Goal: Task Accomplishment & Management: Use online tool/utility

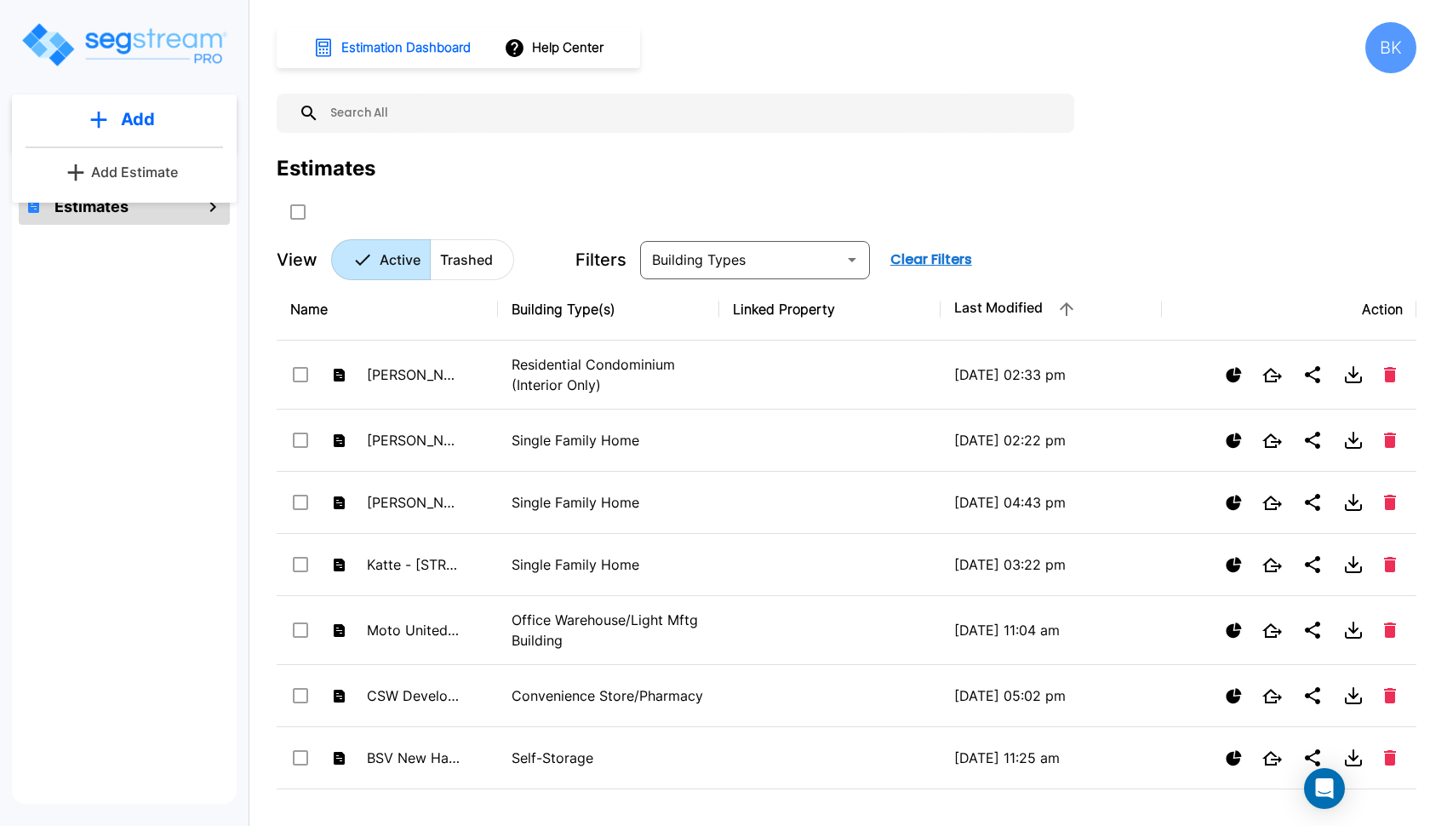
click at [112, 173] on p "Add Estimate" at bounding box center [134, 172] width 87 height 20
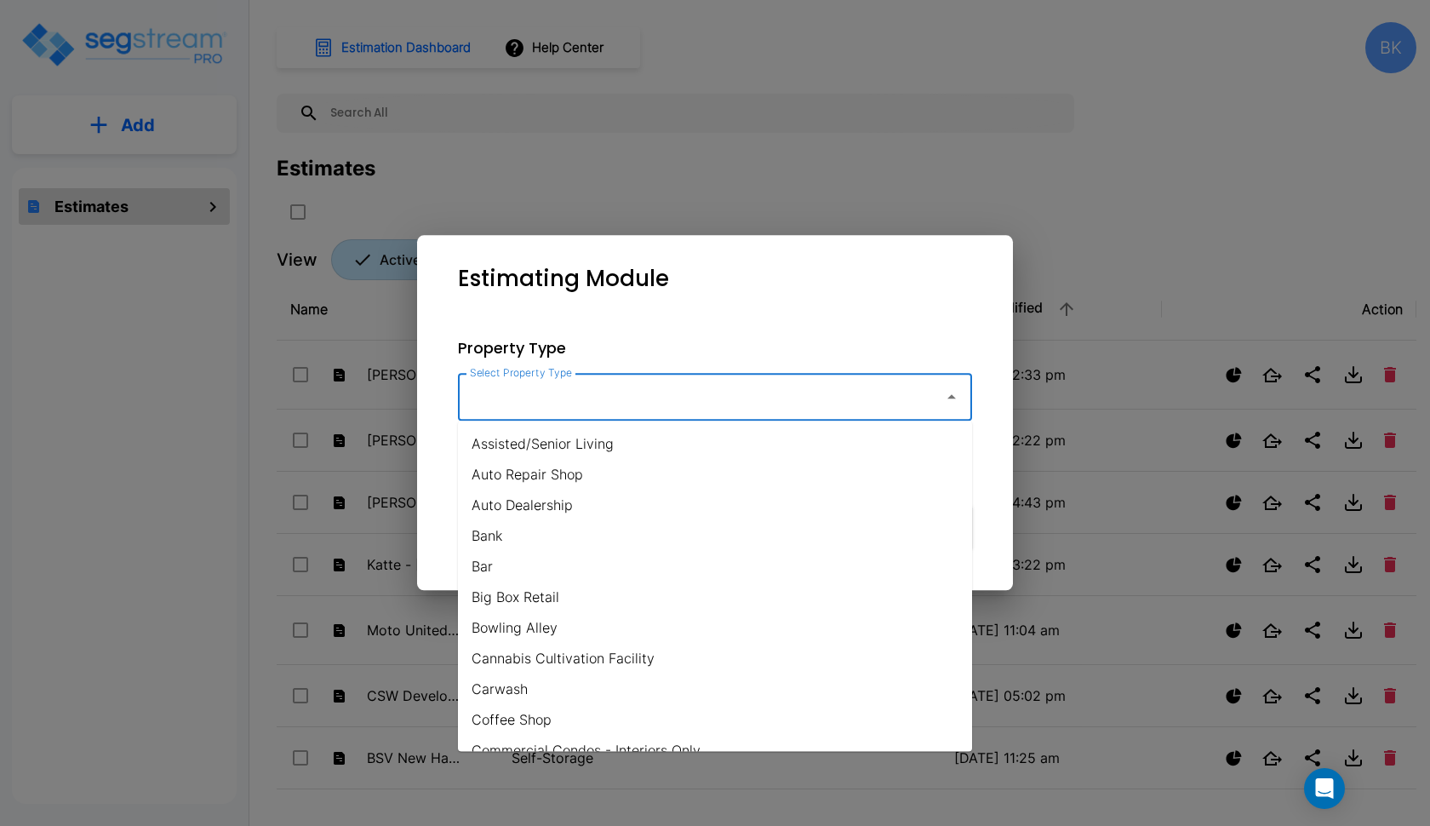
click at [505, 386] on input "Select Property Type" at bounding box center [697, 397] width 462 height 32
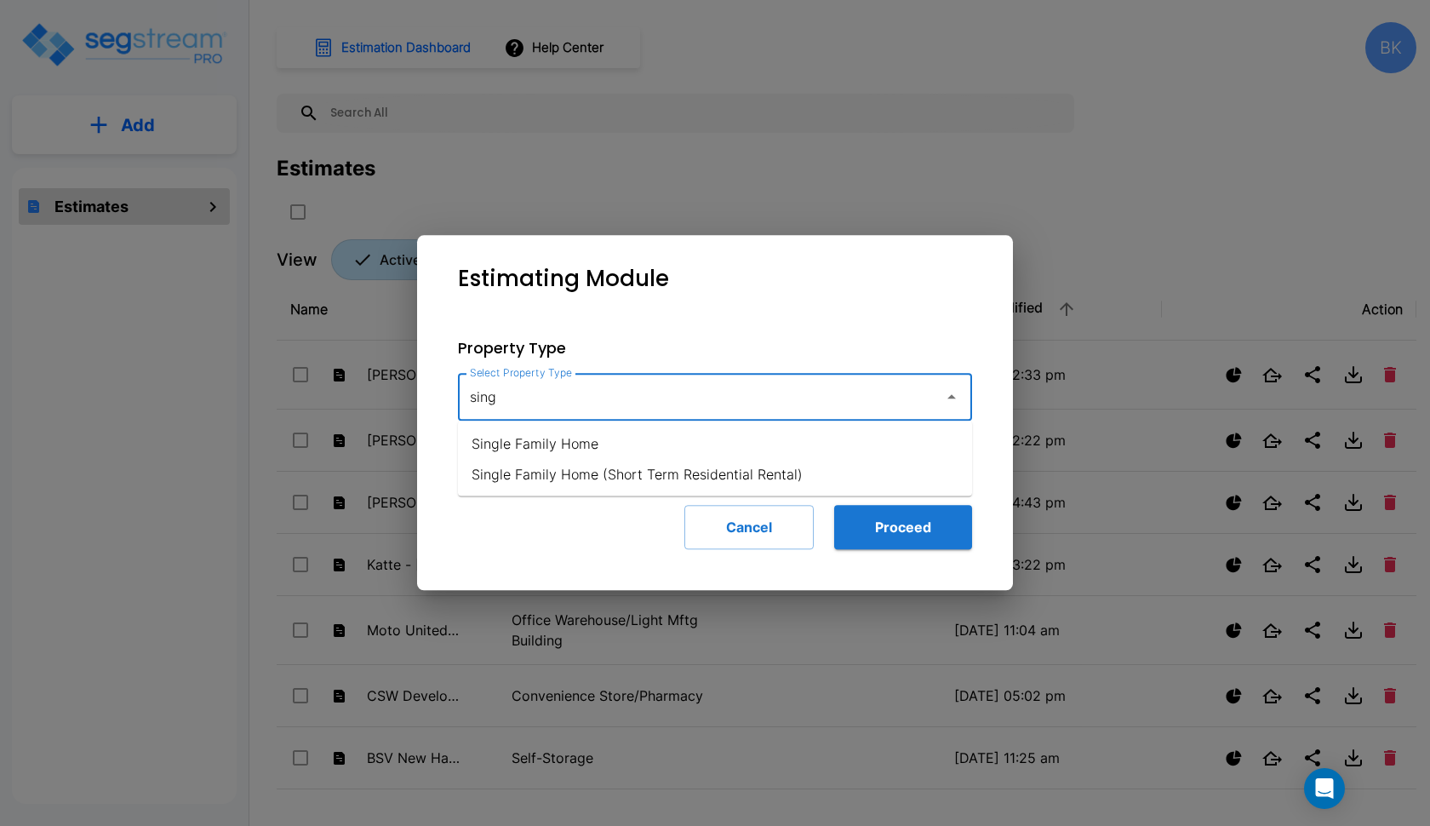
click at [564, 452] on li "Single Family Home" at bounding box center [715, 443] width 514 height 31
type input "Single Family Home"
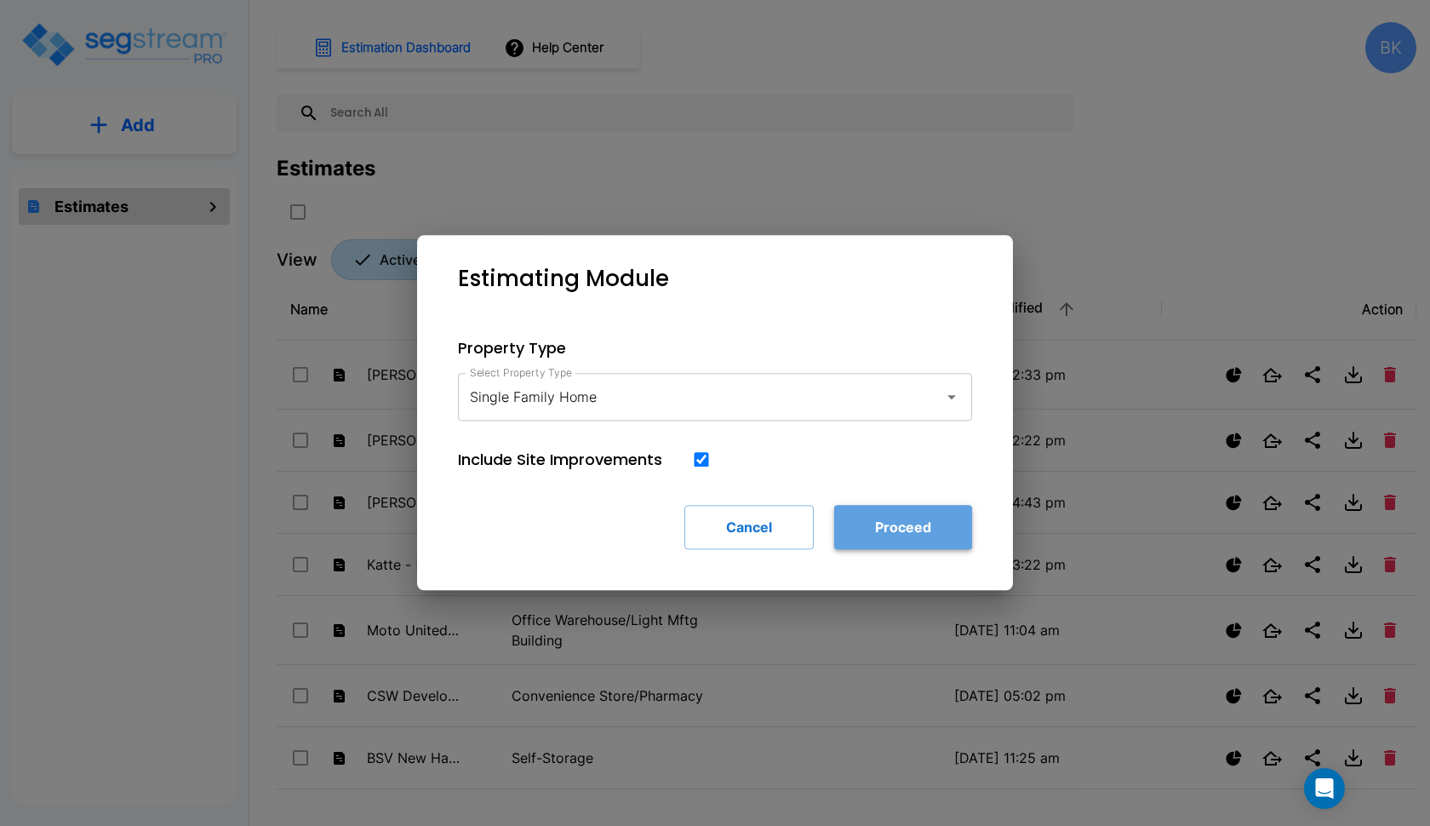
click at [934, 524] on button "Proceed" at bounding box center [903, 527] width 138 height 44
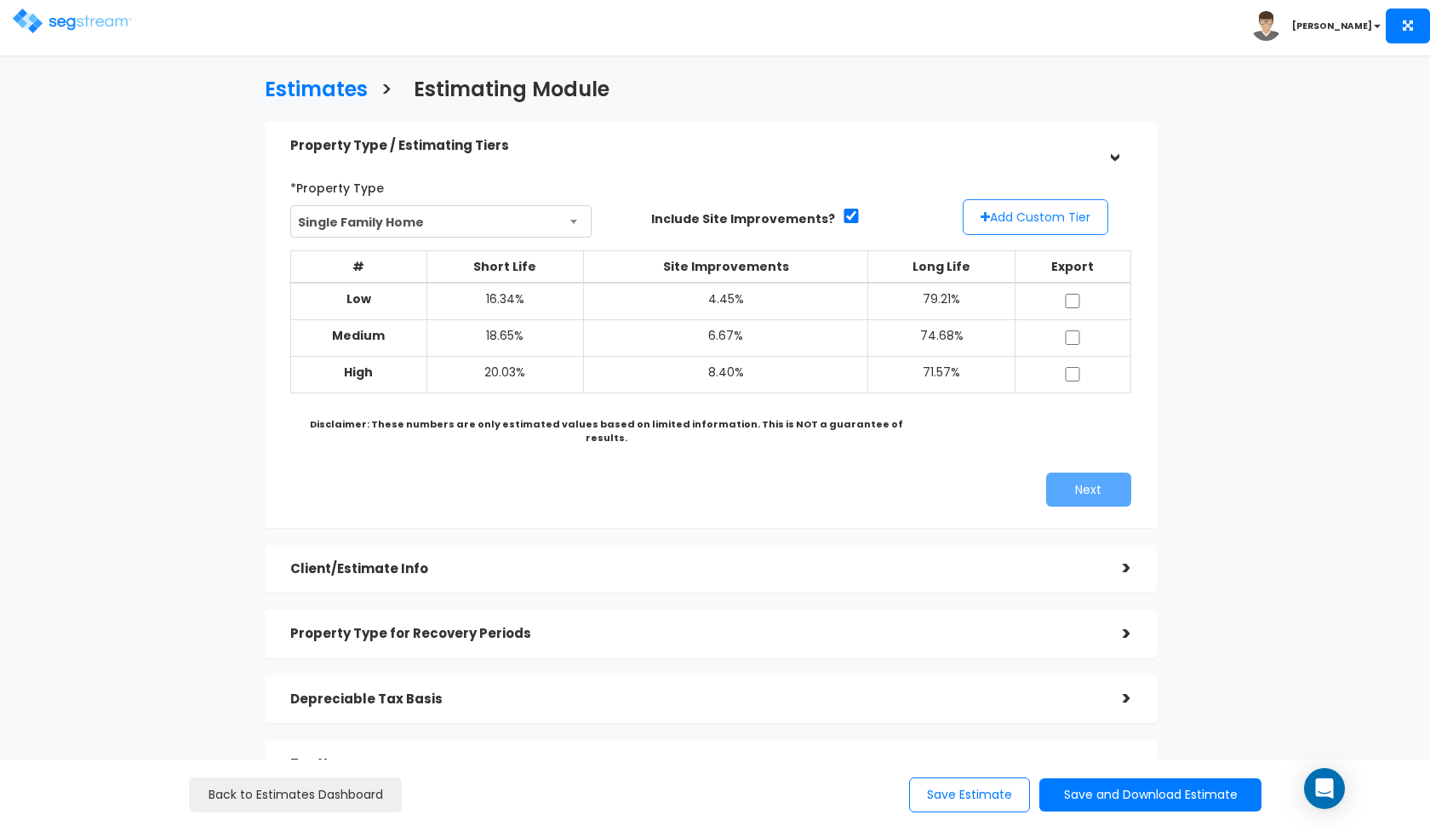
click at [1011, 208] on button "Add Custom Tier" at bounding box center [1036, 217] width 146 height 36
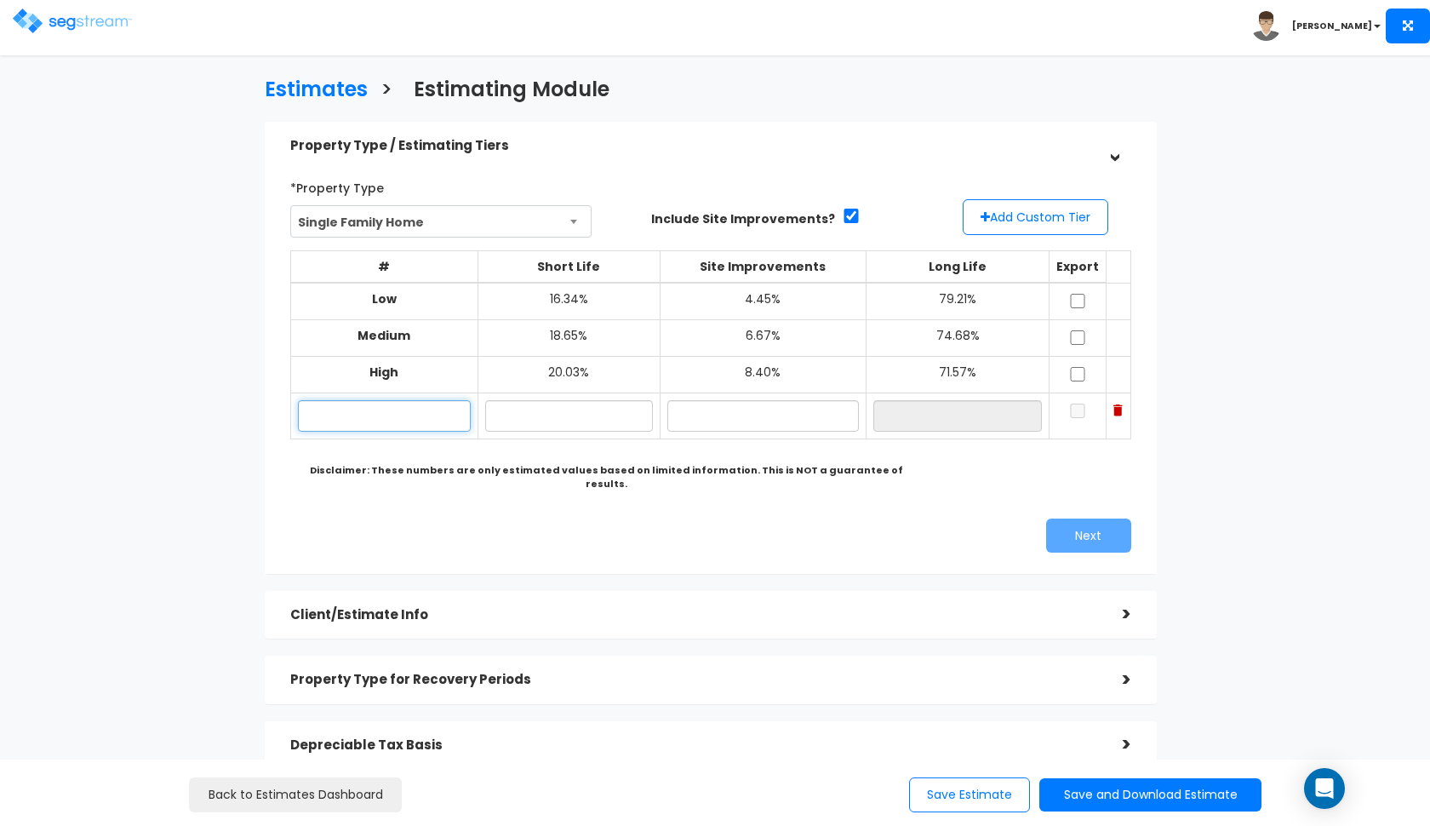
click at [373, 410] on input "text" at bounding box center [384, 415] width 173 height 31
type input "4190 Sunnyhill Dr"
type input "18.60%"
type input "6.50%"
type input "74.90%"
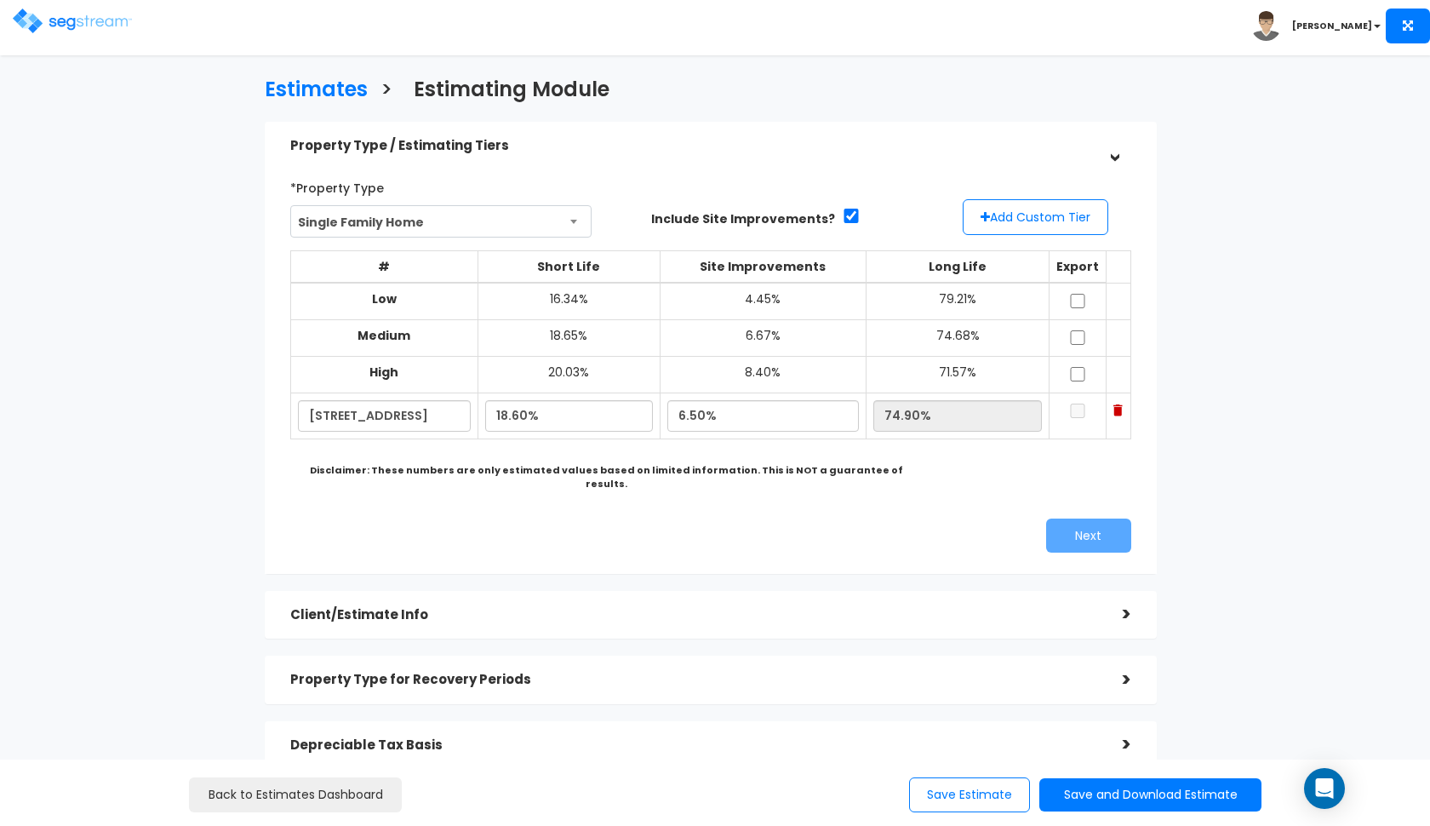
click at [418, 491] on div "*Property Type Single Family Home Assisted/Senior Living Auto Repair Shop Auto …" at bounding box center [711, 362] width 867 height 395
click at [1085, 301] on input "checkbox" at bounding box center [1077, 301] width 17 height 14
checkbox input "true"
click at [1081, 335] on input "checkbox" at bounding box center [1077, 337] width 17 height 14
checkbox input "true"
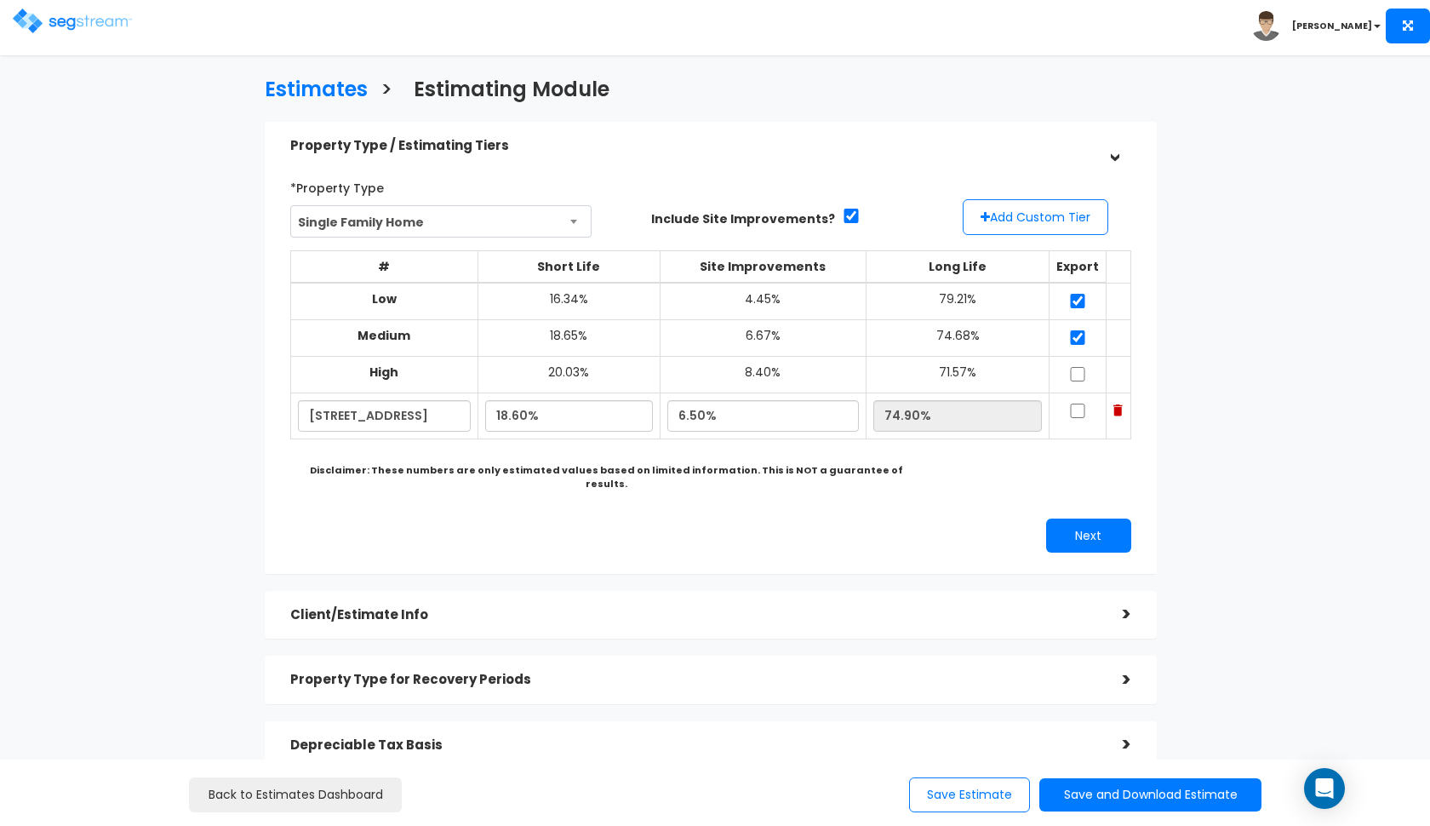
click at [1081, 370] on input "checkbox" at bounding box center [1077, 374] width 17 height 14
checkbox input "true"
click at [1081, 404] on input "checkbox" at bounding box center [1077, 411] width 17 height 14
checkbox input "true"
click at [1068, 518] on button "Next" at bounding box center [1088, 535] width 85 height 34
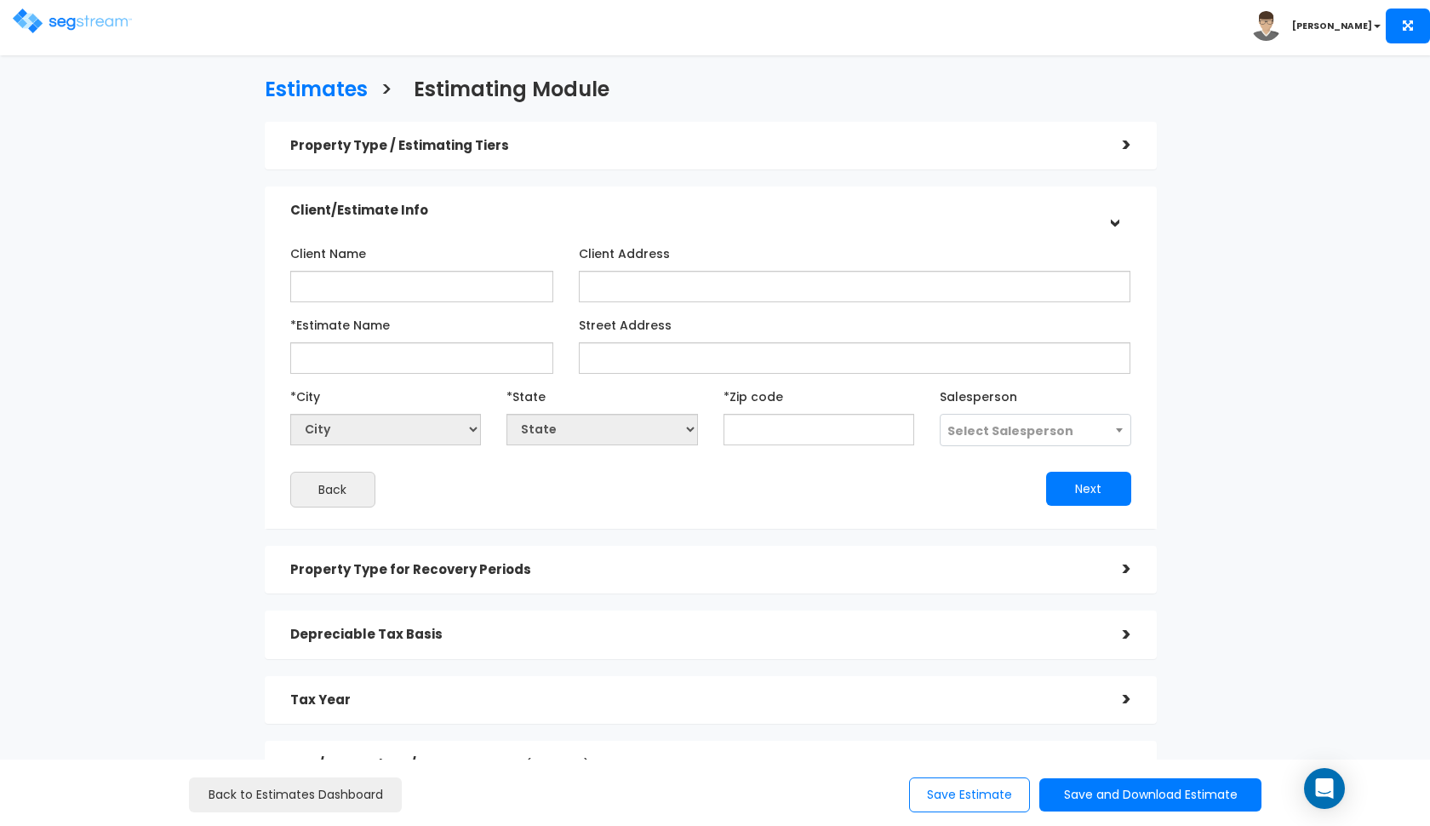
click at [1068, 136] on div "Property Type / Estimating Tiers" at bounding box center [693, 145] width 807 height 31
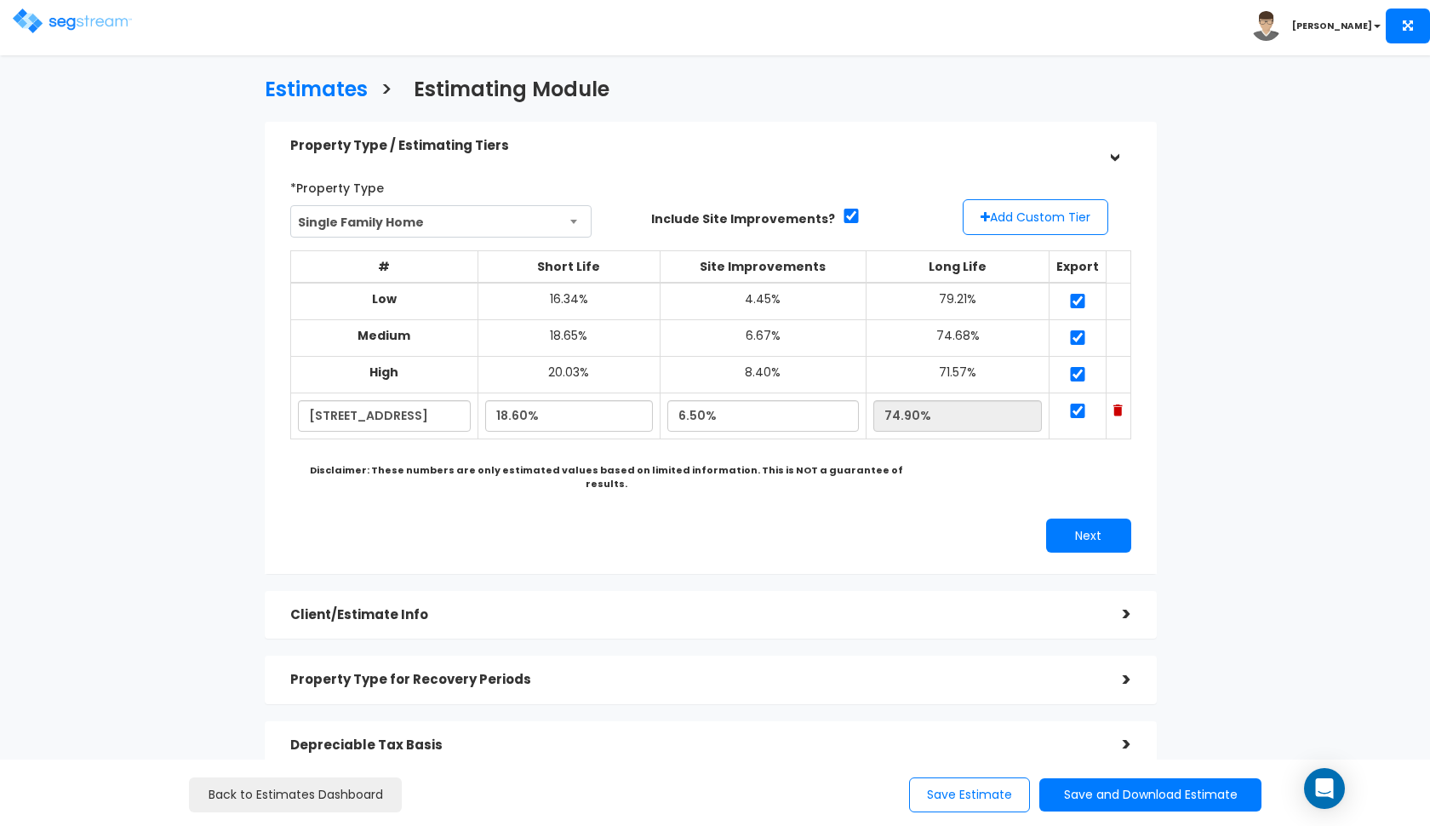
click at [1039, 149] on h5 "Property Type / Estimating Tiers" at bounding box center [693, 146] width 807 height 14
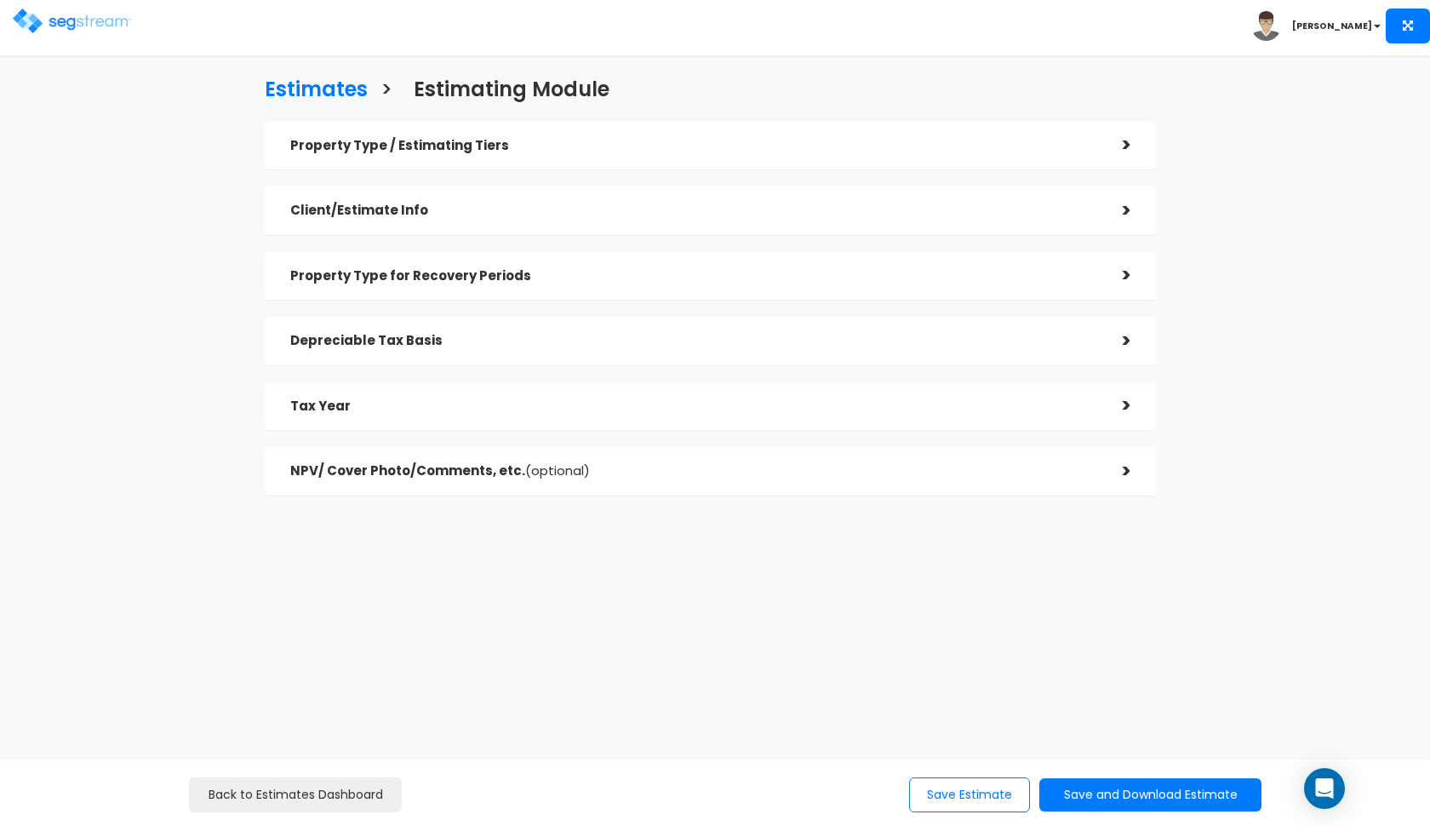
click at [838, 222] on div "Client/Estimate Info" at bounding box center [693, 210] width 807 height 31
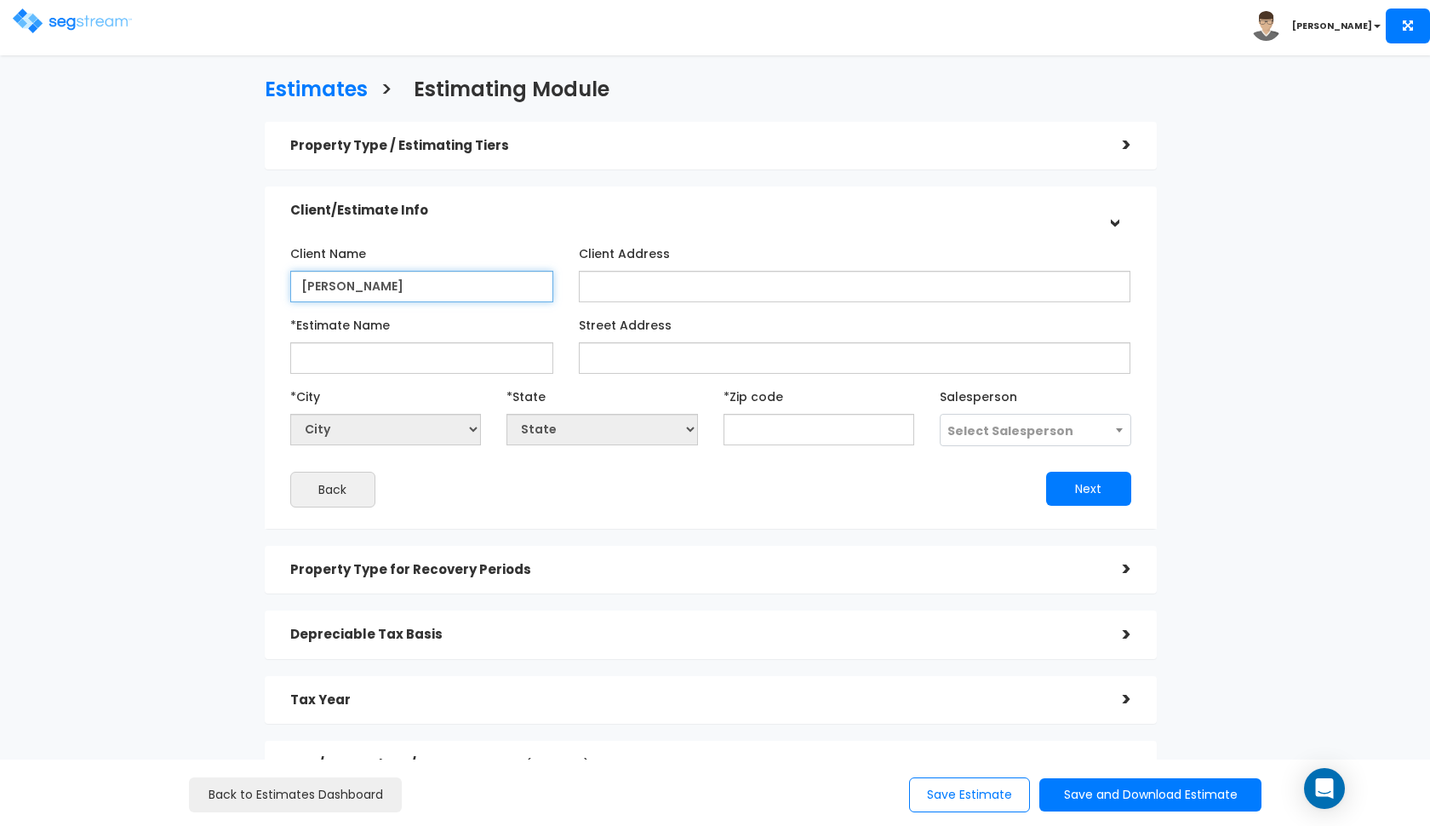
type input "Michael Orlando"
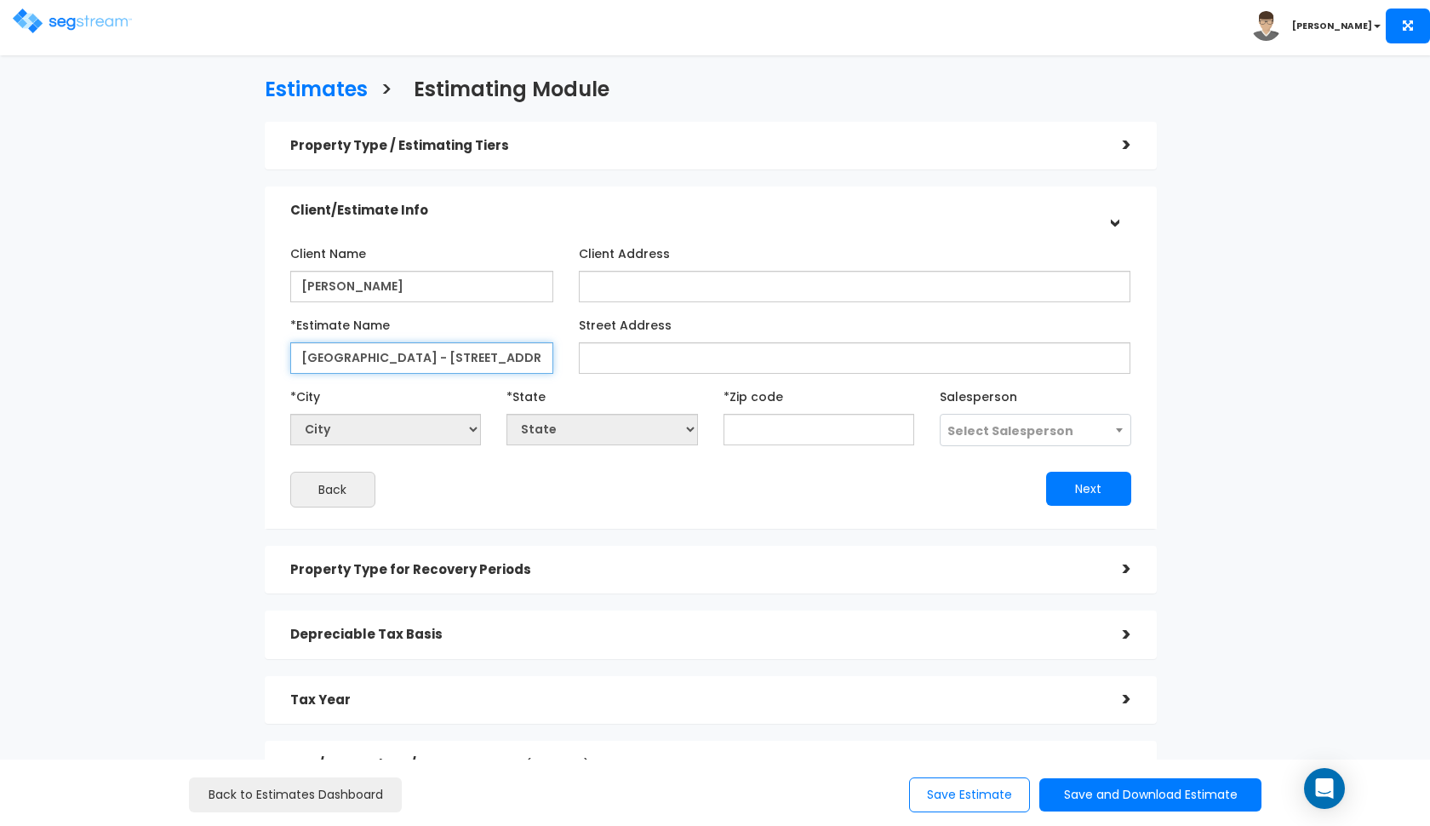
type input "Orlando - 4190 Sunnyhill Dr"
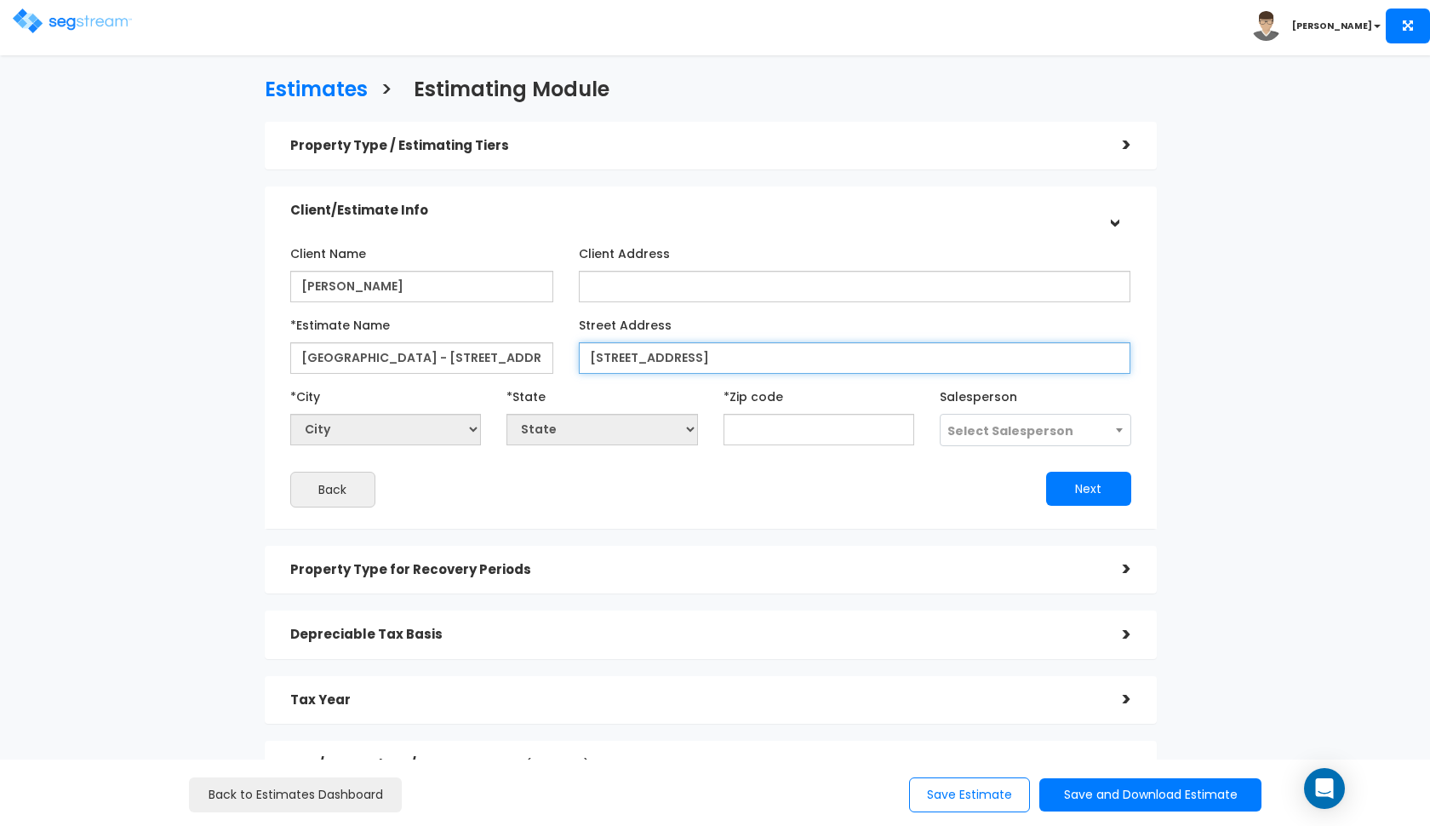
type input "4190 Sunnyhill Dr"
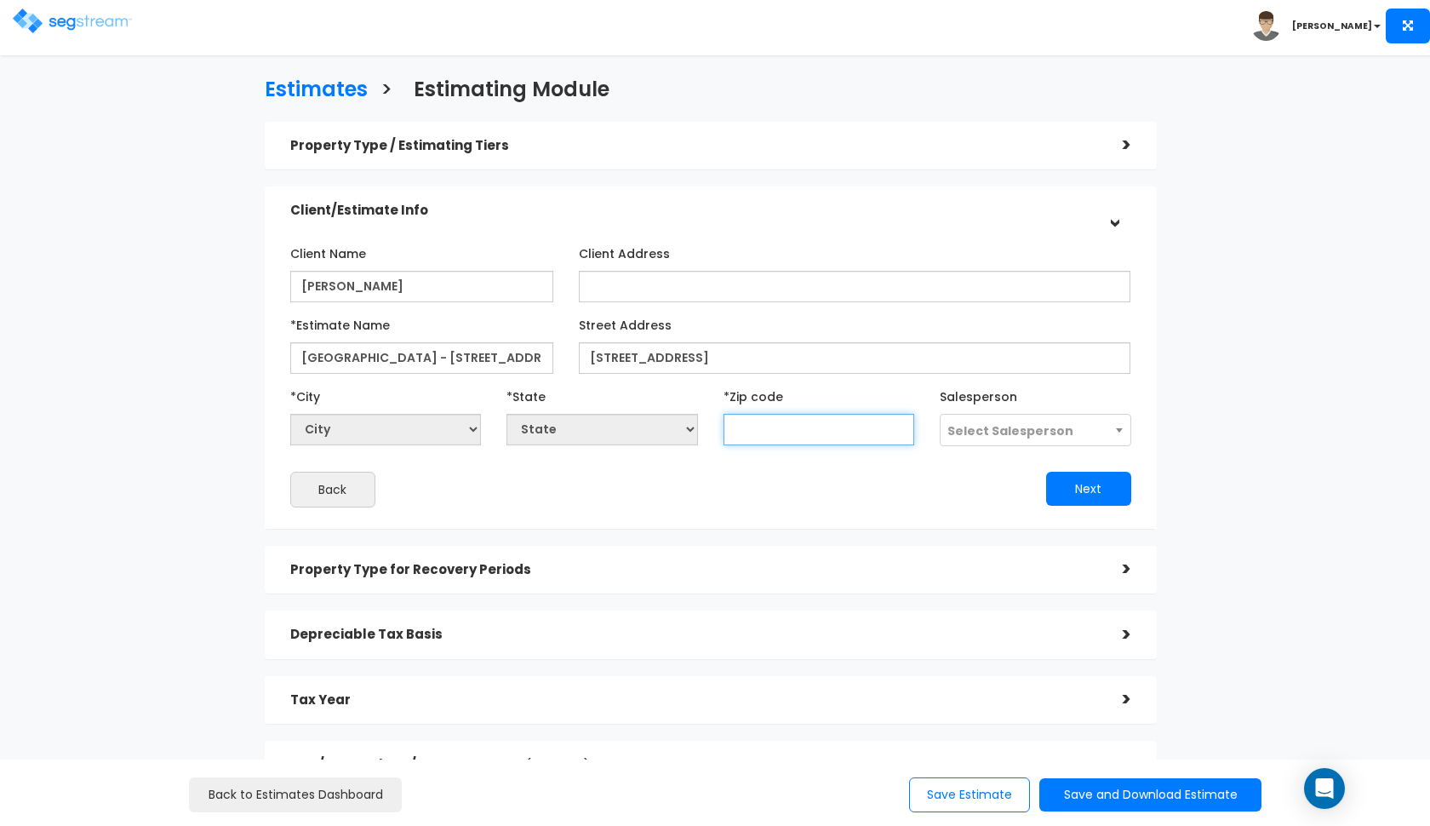
select select "National Average"
type input "92008"
select select "CA"
type input "92008"
click at [969, 427] on span "Select Salesperson" at bounding box center [1011, 430] width 126 height 17
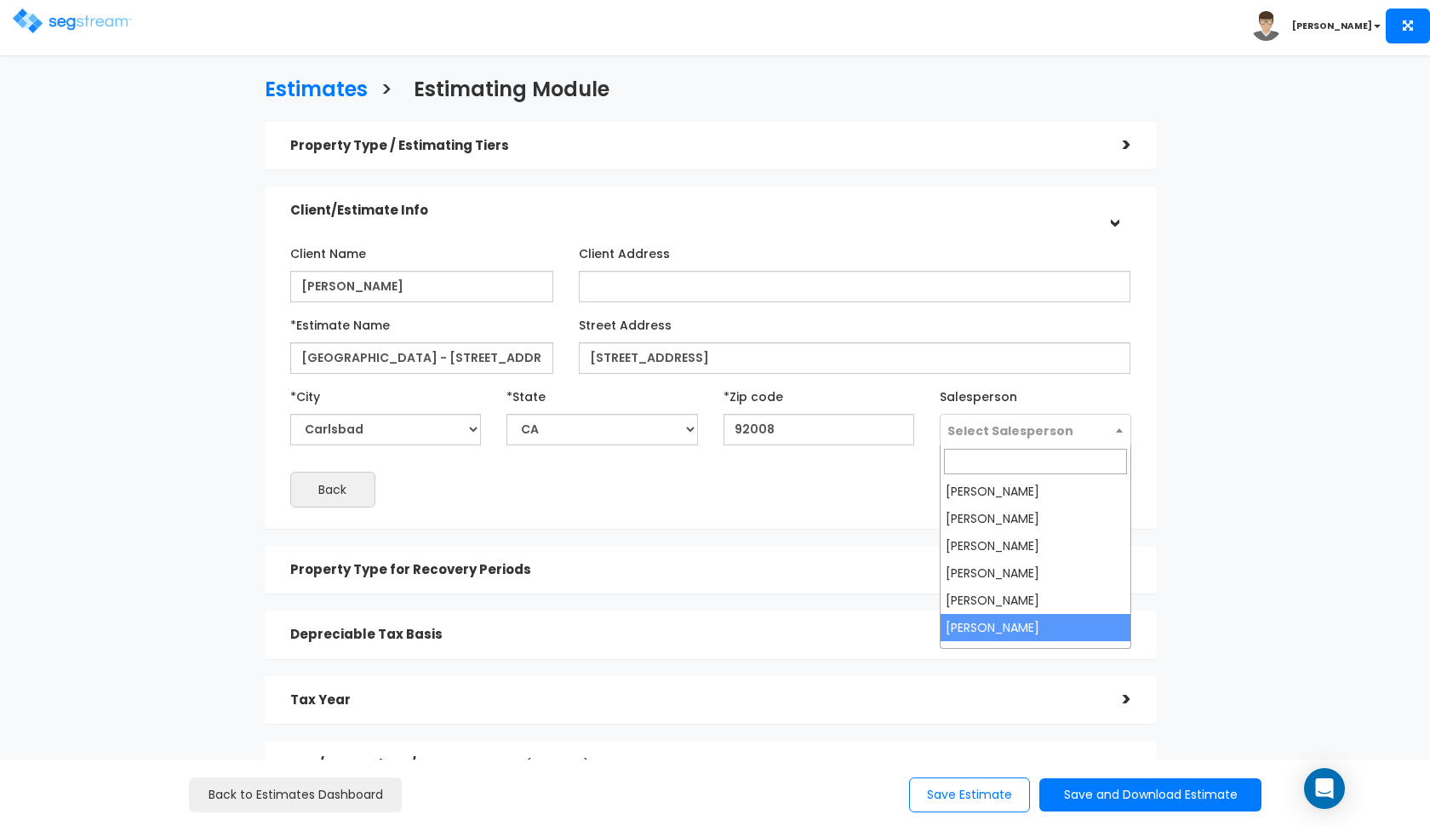
select select "190"
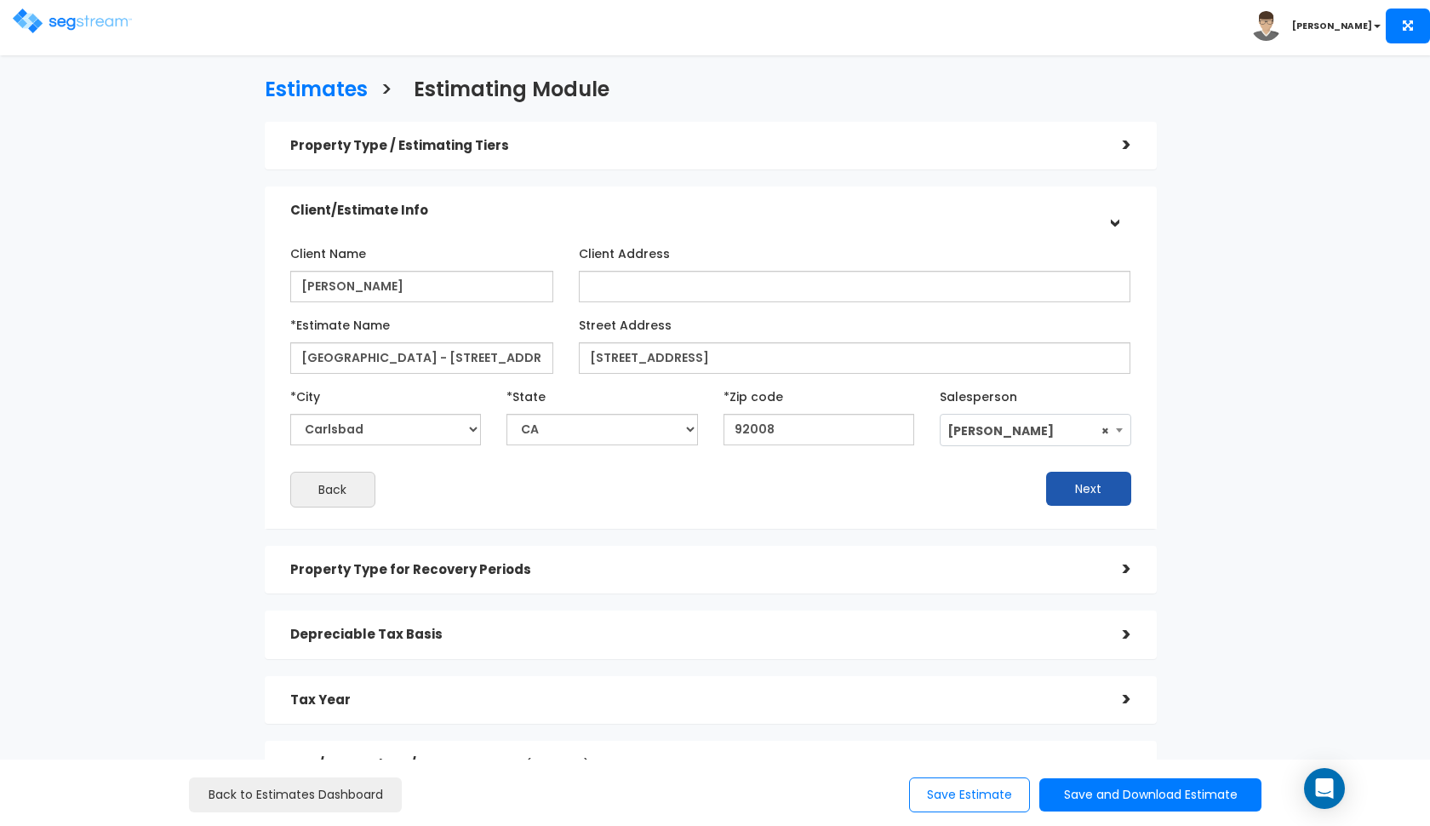
click at [1086, 494] on button "Next" at bounding box center [1088, 489] width 85 height 34
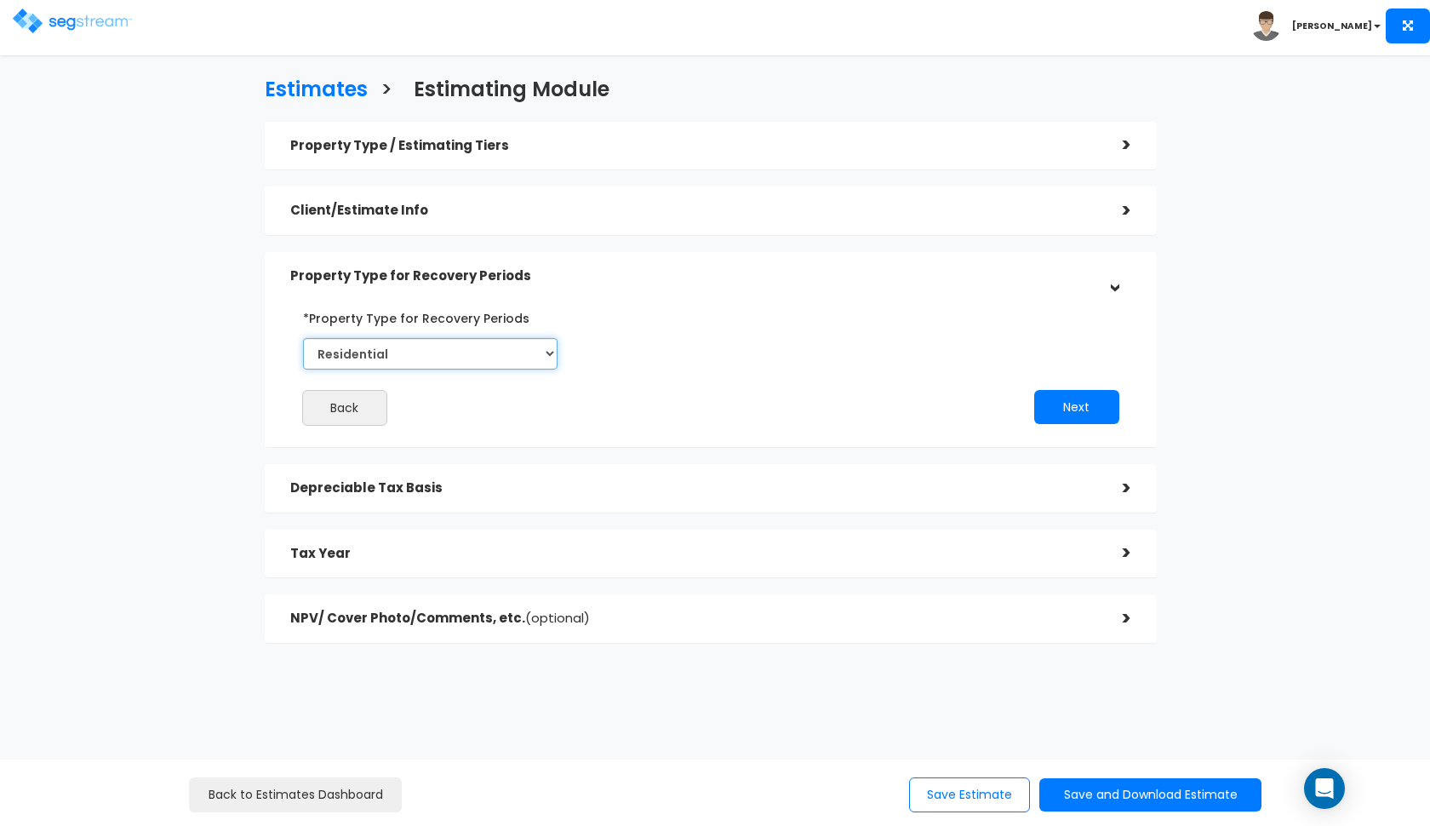
select select "Commercial"
click at [1069, 408] on button "Next" at bounding box center [1076, 407] width 85 height 34
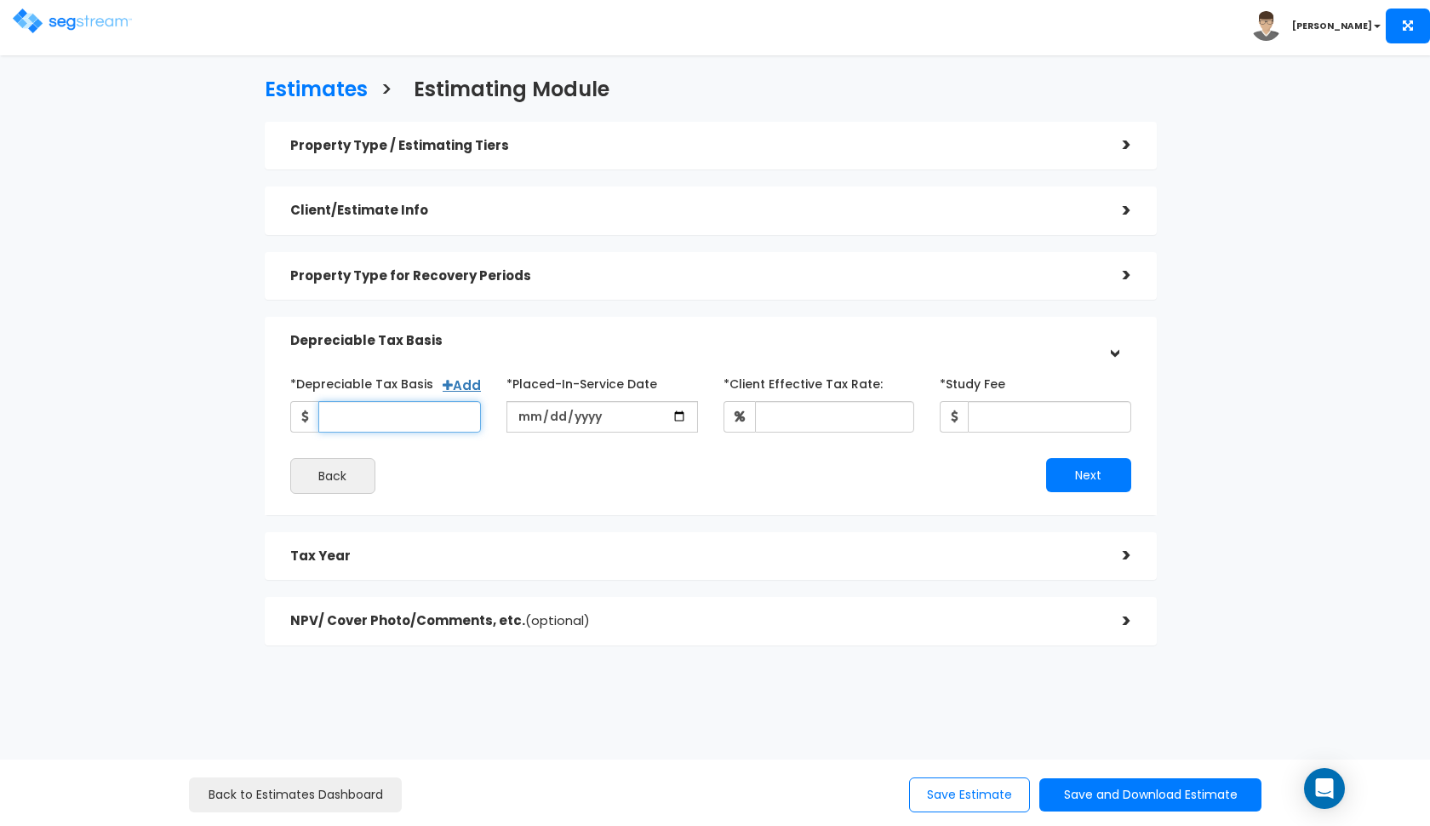
click at [360, 417] on input "*Depreciable Tax Basis" at bounding box center [399, 416] width 163 height 31
type input "280,480"
click at [524, 419] on input "date" at bounding box center [603, 416] width 192 height 31
type input "2025-01-10"
click at [798, 458] on div "Next" at bounding box center [927, 475] width 433 height 34
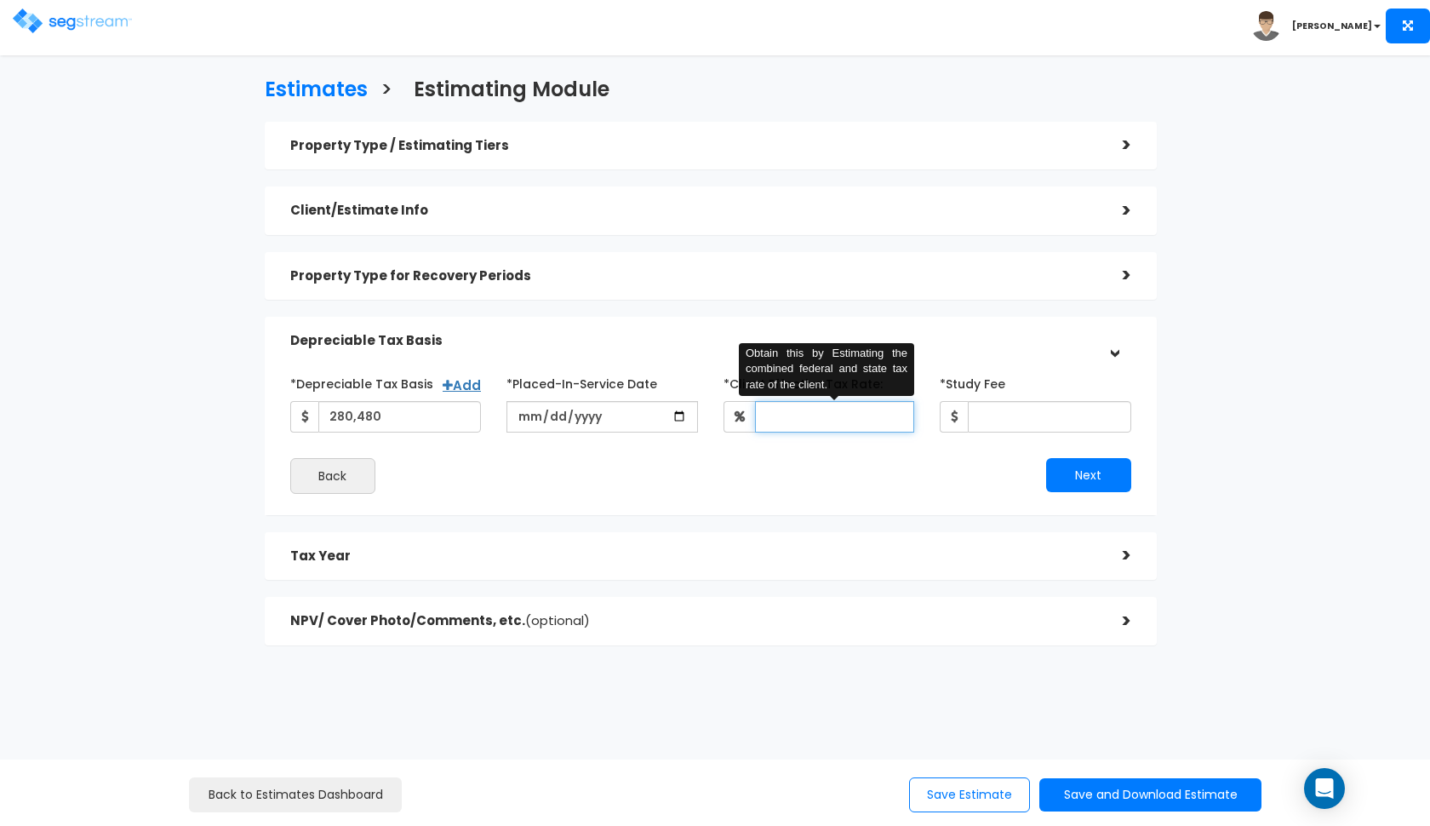
click at [813, 415] on input "*Client Effective Tax Rate:" at bounding box center [835, 416] width 160 height 31
type input "35"
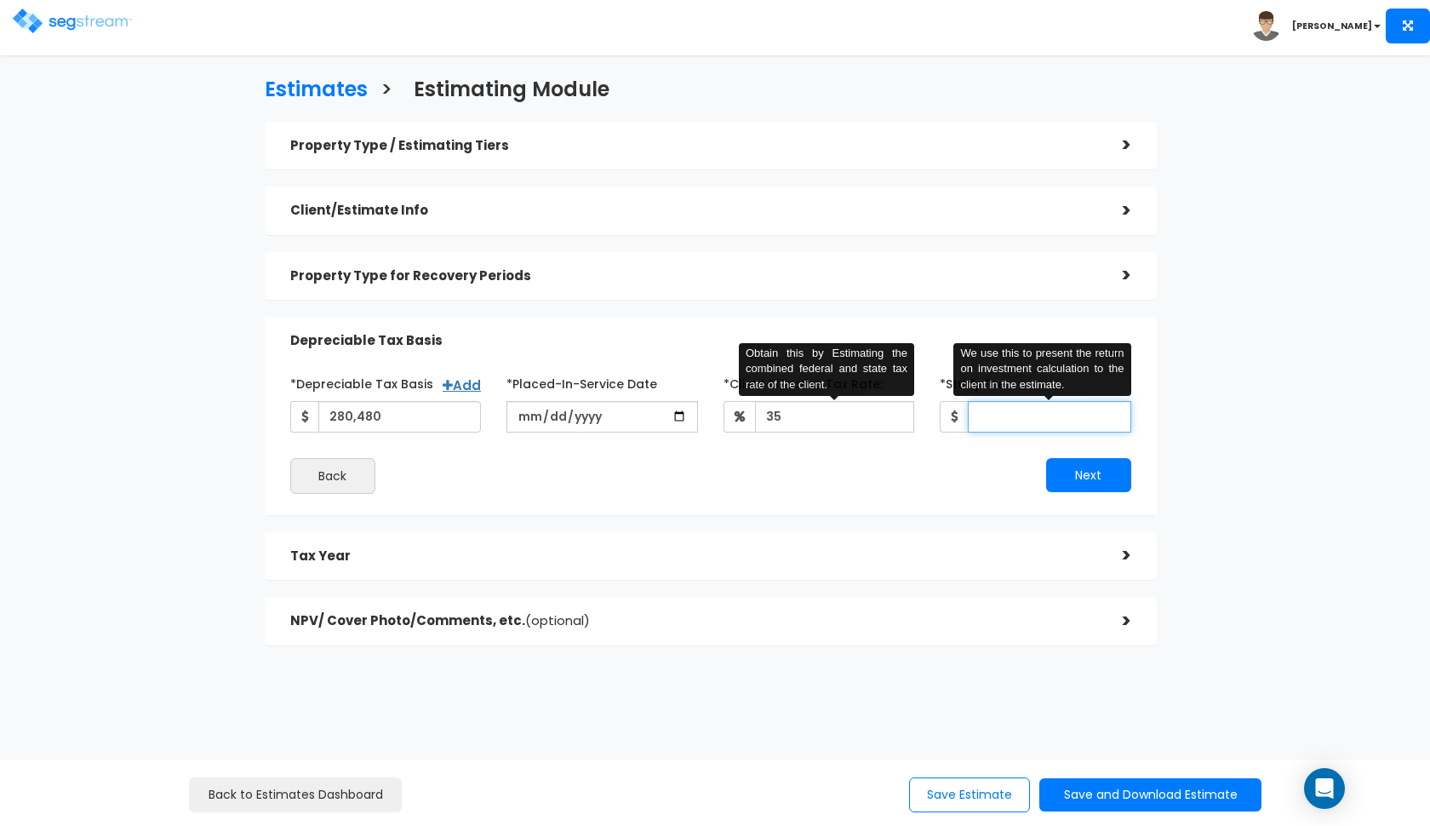
click at [1061, 422] on input "*Study Fee" at bounding box center [1049, 416] width 163 height 31
type input "2"
type input "3,000"
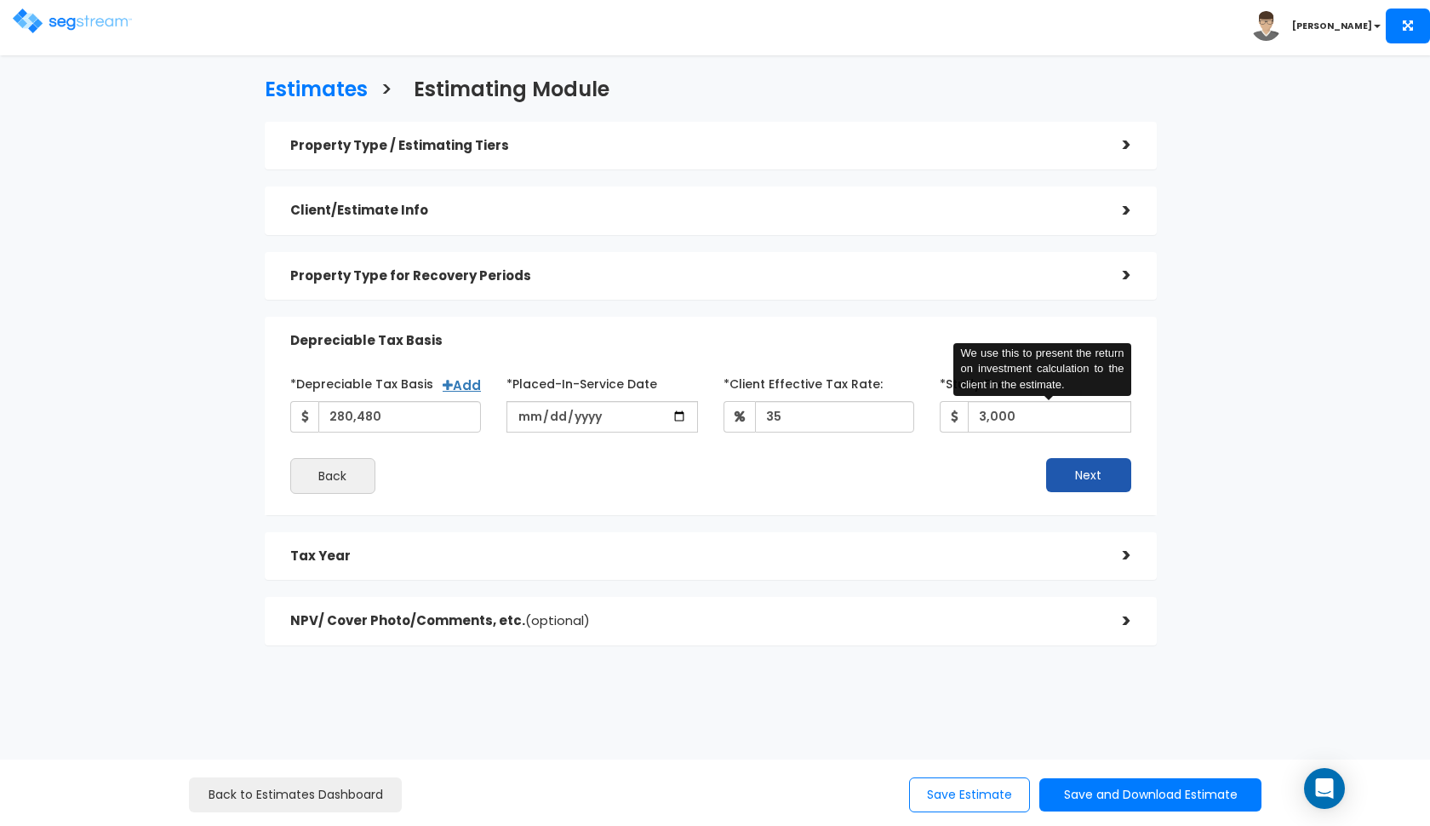
click at [1116, 483] on button "Next" at bounding box center [1088, 475] width 85 height 34
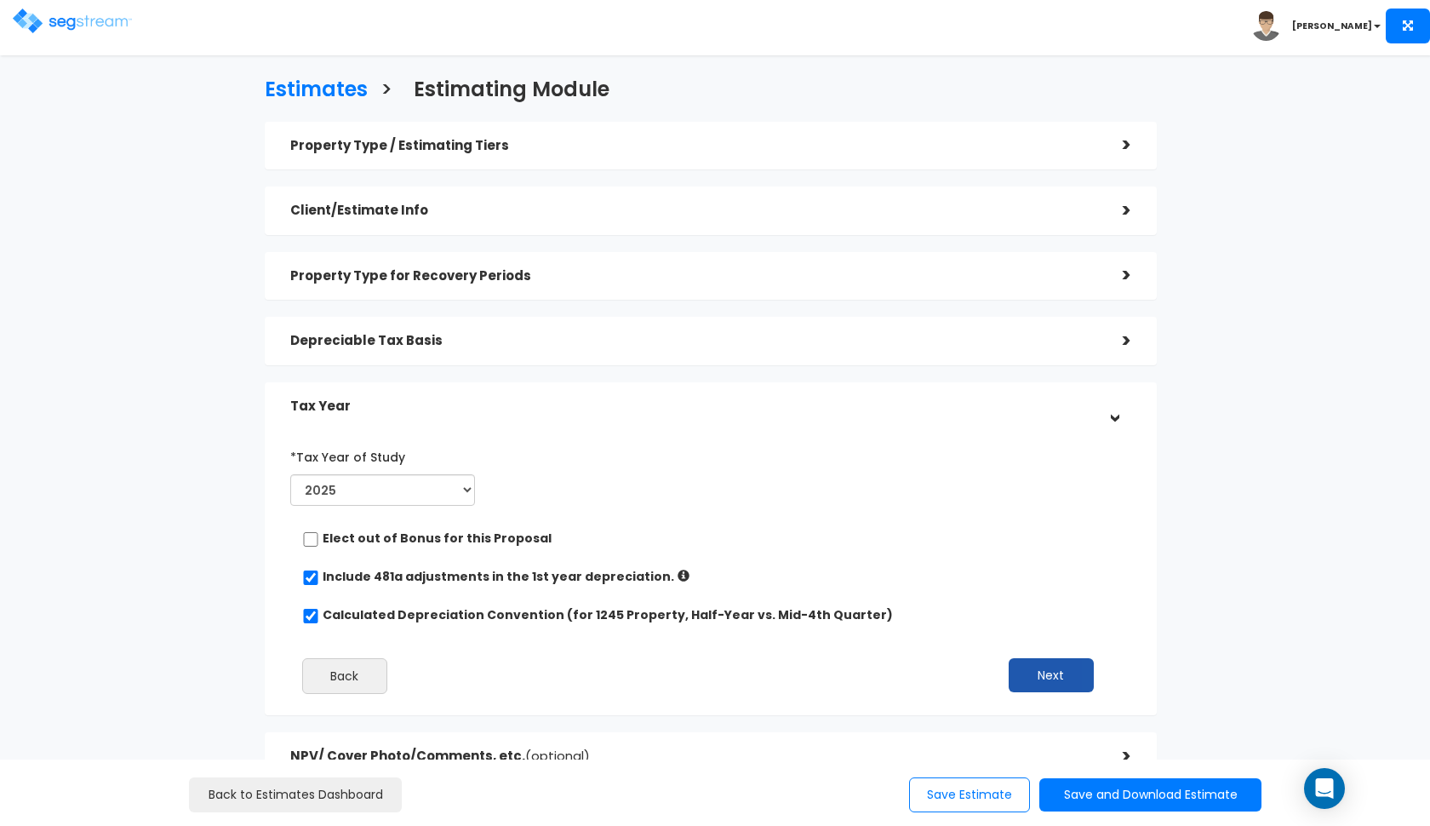
click at [1056, 658] on button "Next" at bounding box center [1051, 675] width 85 height 34
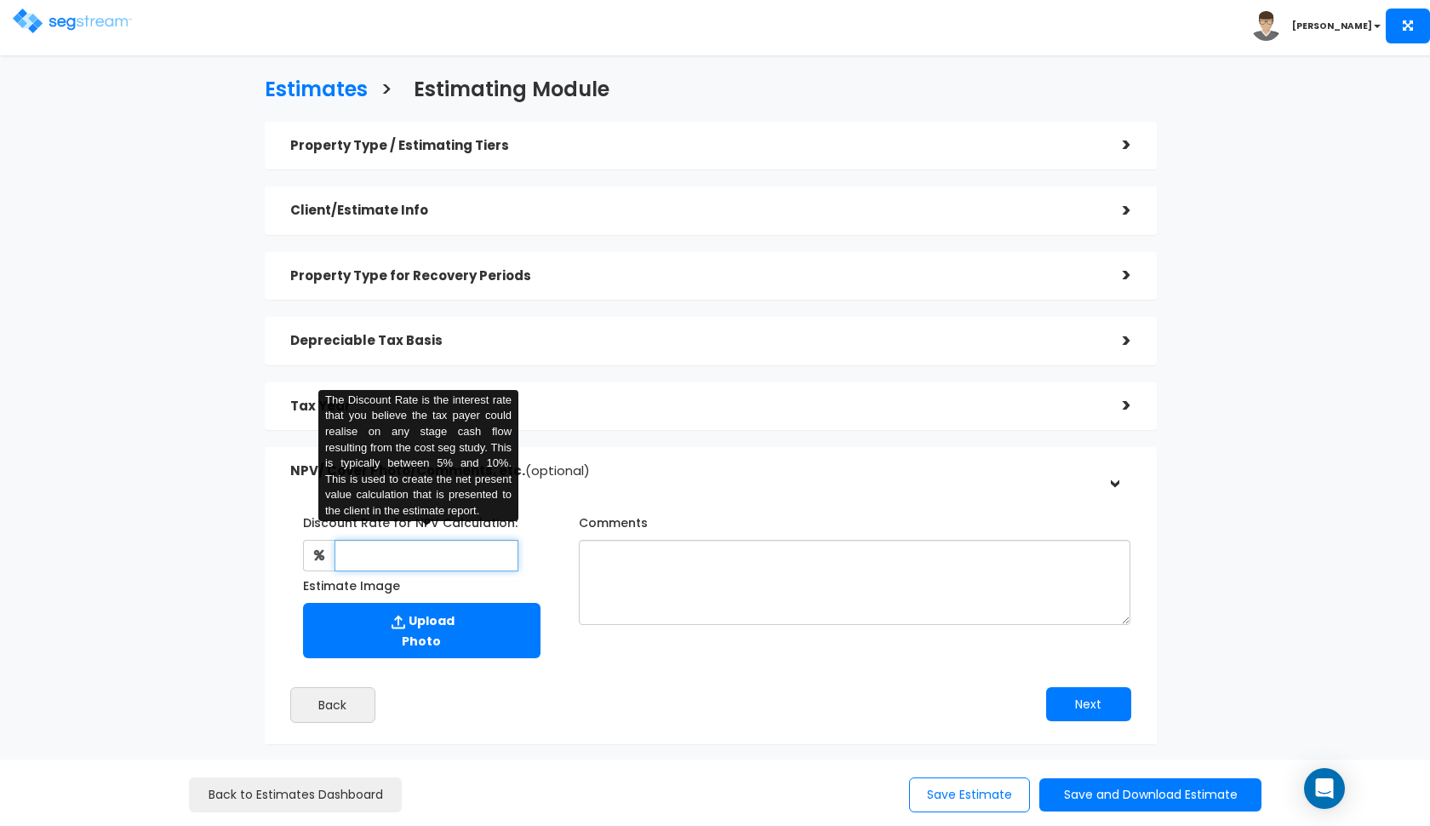
click at [464, 568] on input "text" at bounding box center [427, 555] width 185 height 31
type input "8"
click at [776, 641] on div "Discount Rate for NPV Calculation: 8 The Discount Rate is the interest rate tha…" at bounding box center [711, 583] width 867 height 166
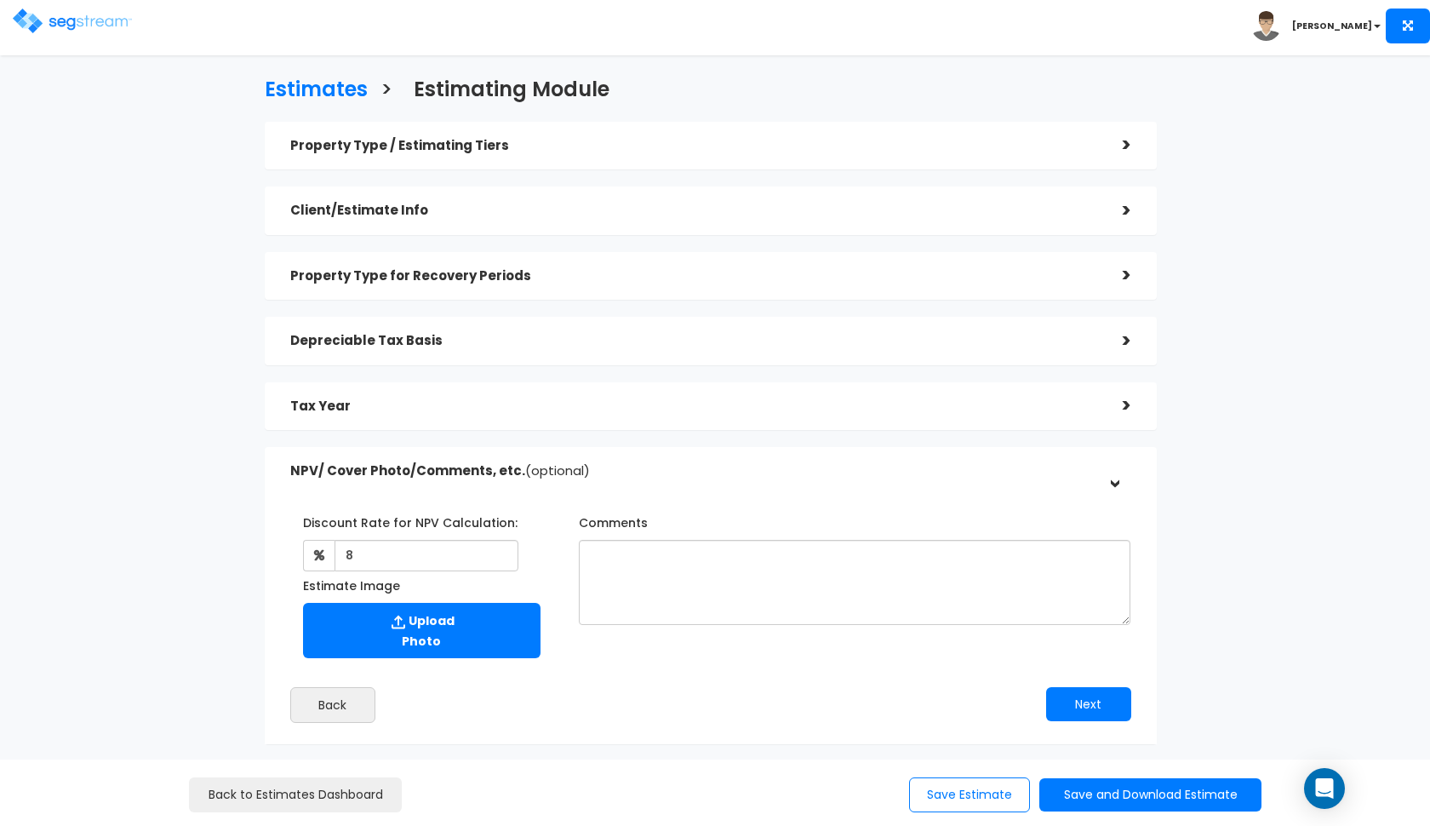
click at [1041, 696] on div "Next" at bounding box center [927, 704] width 433 height 34
click at [1043, 697] on div "Next" at bounding box center [927, 704] width 433 height 34
click at [1114, 717] on button "Next" at bounding box center [1088, 704] width 85 height 34
click at [1099, 696] on button "Next" at bounding box center [1088, 704] width 85 height 34
click at [1075, 794] on button "Save and Download Estimate" at bounding box center [1150, 794] width 222 height 33
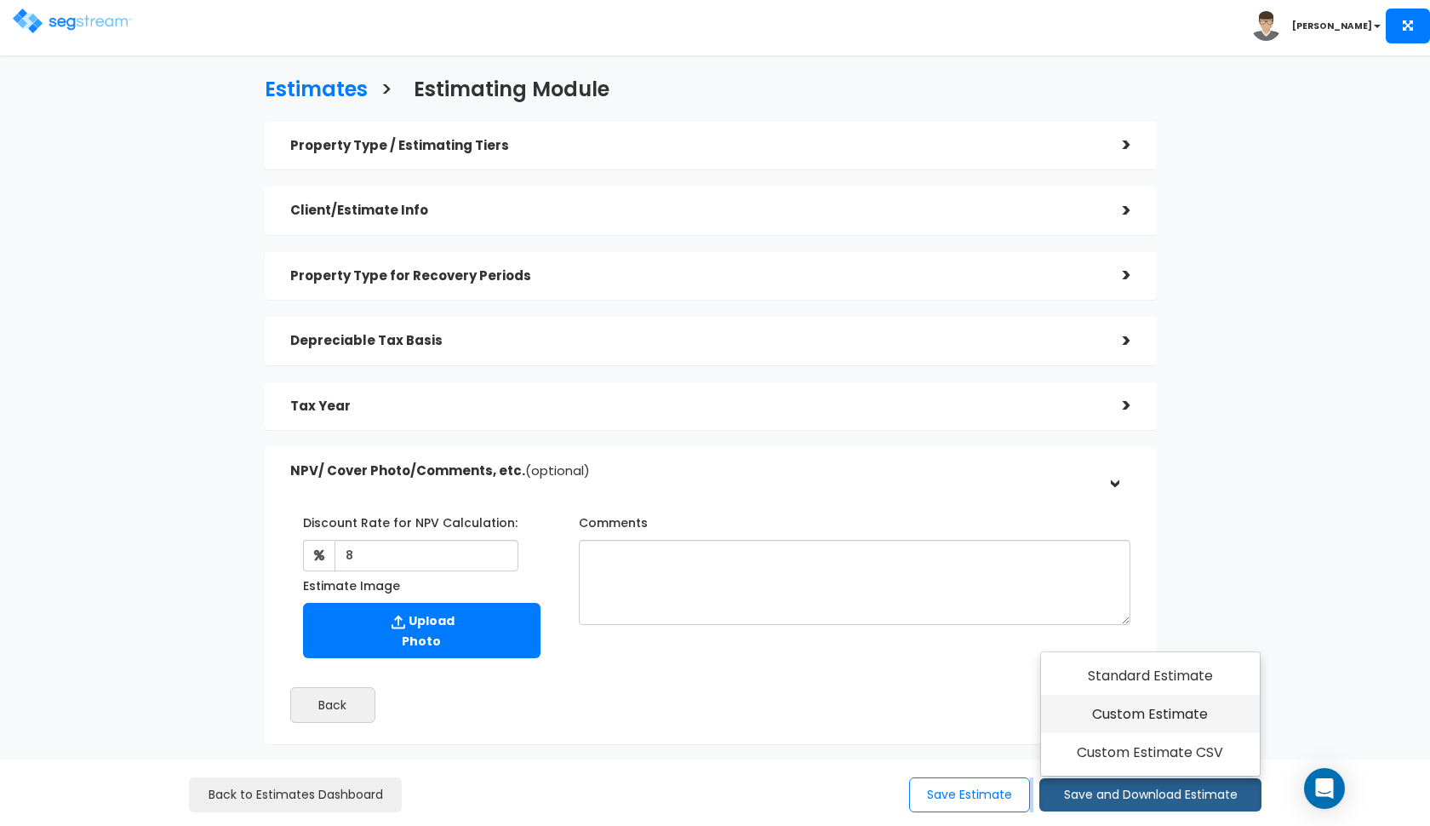
click at [1135, 708] on link "Custom Estimate" at bounding box center [1150, 714] width 219 height 39
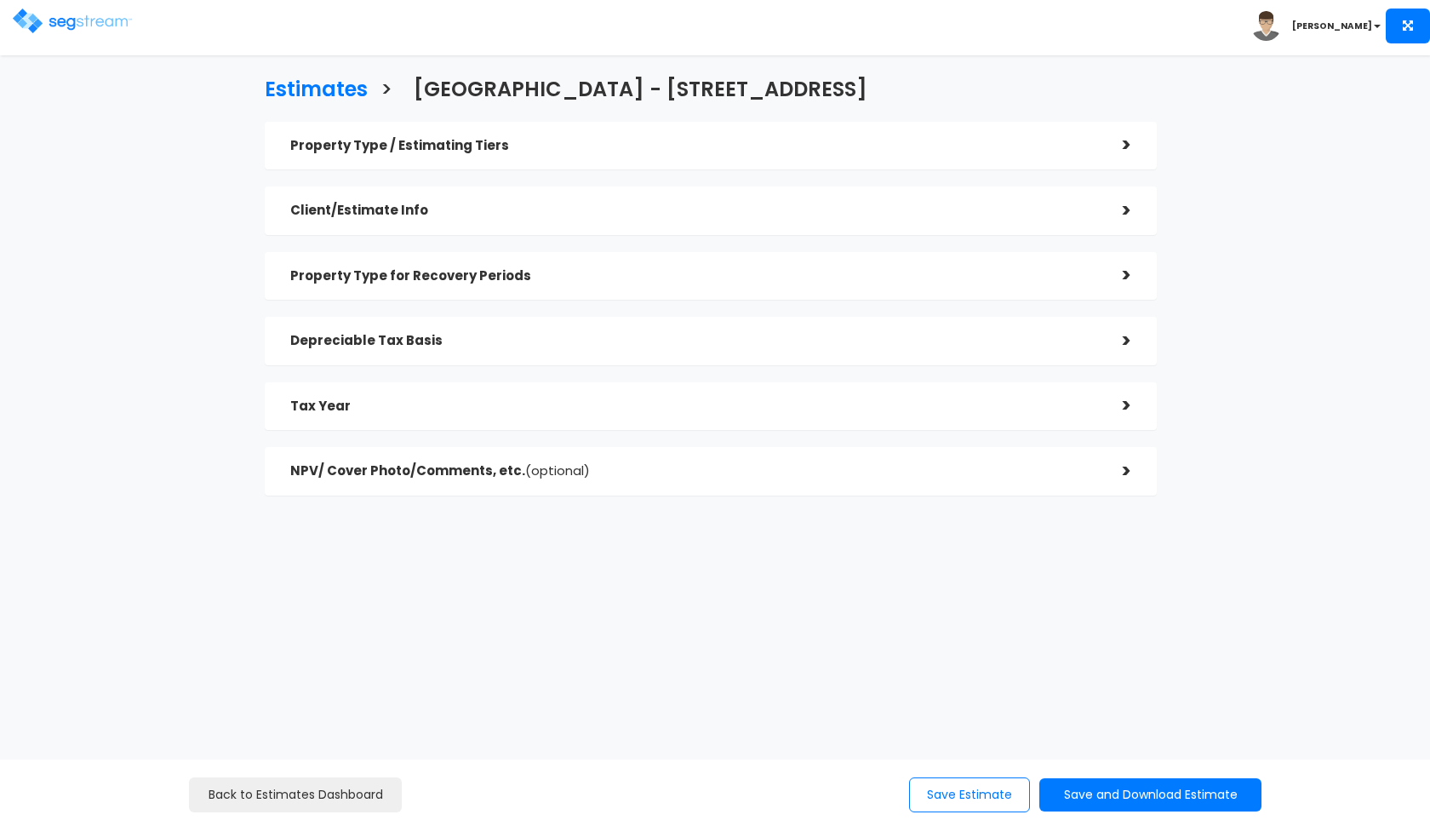
checkbox input "true"
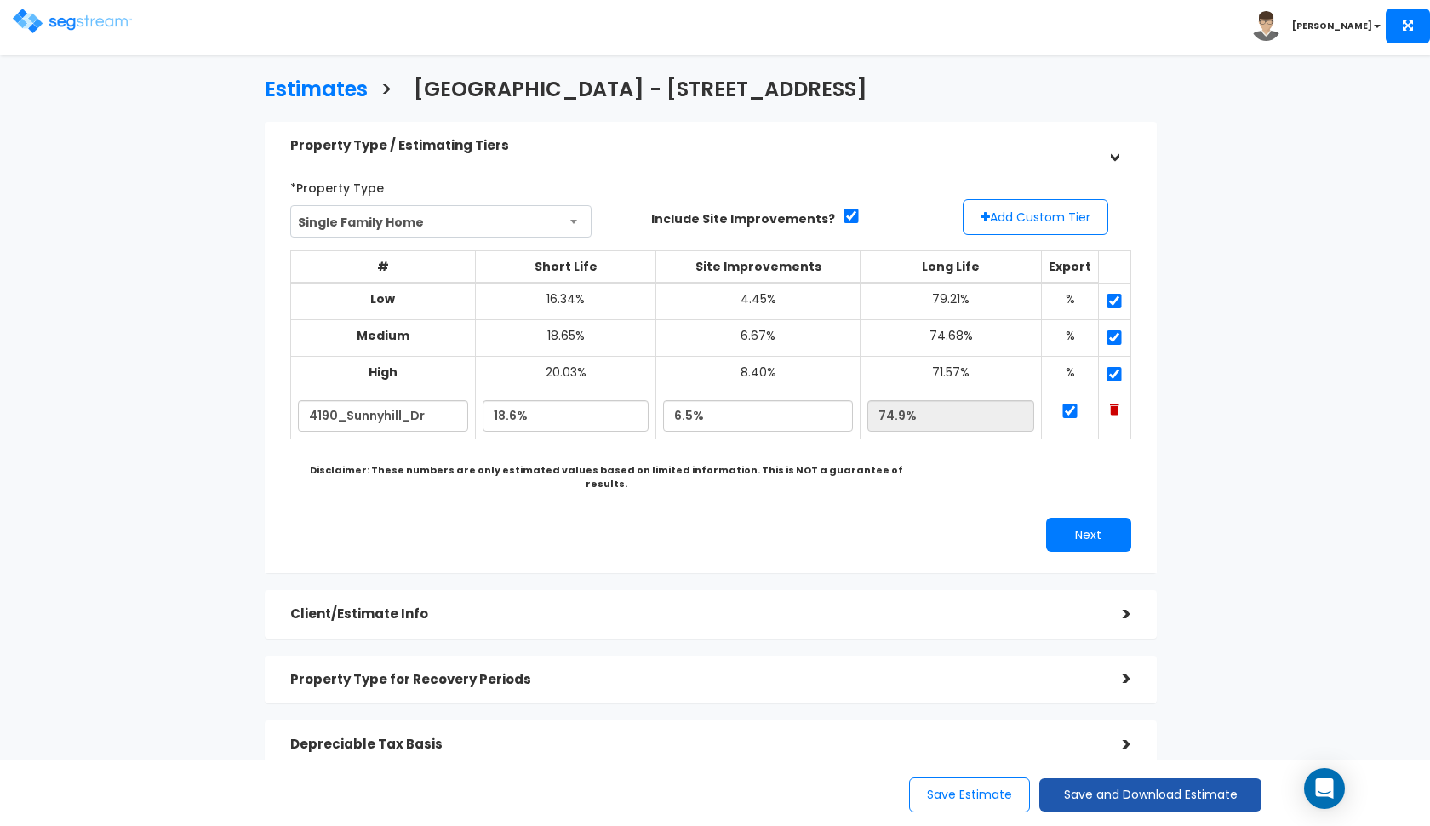
click at [1085, 798] on button "Save and Download Estimate" at bounding box center [1150, 794] width 222 height 33
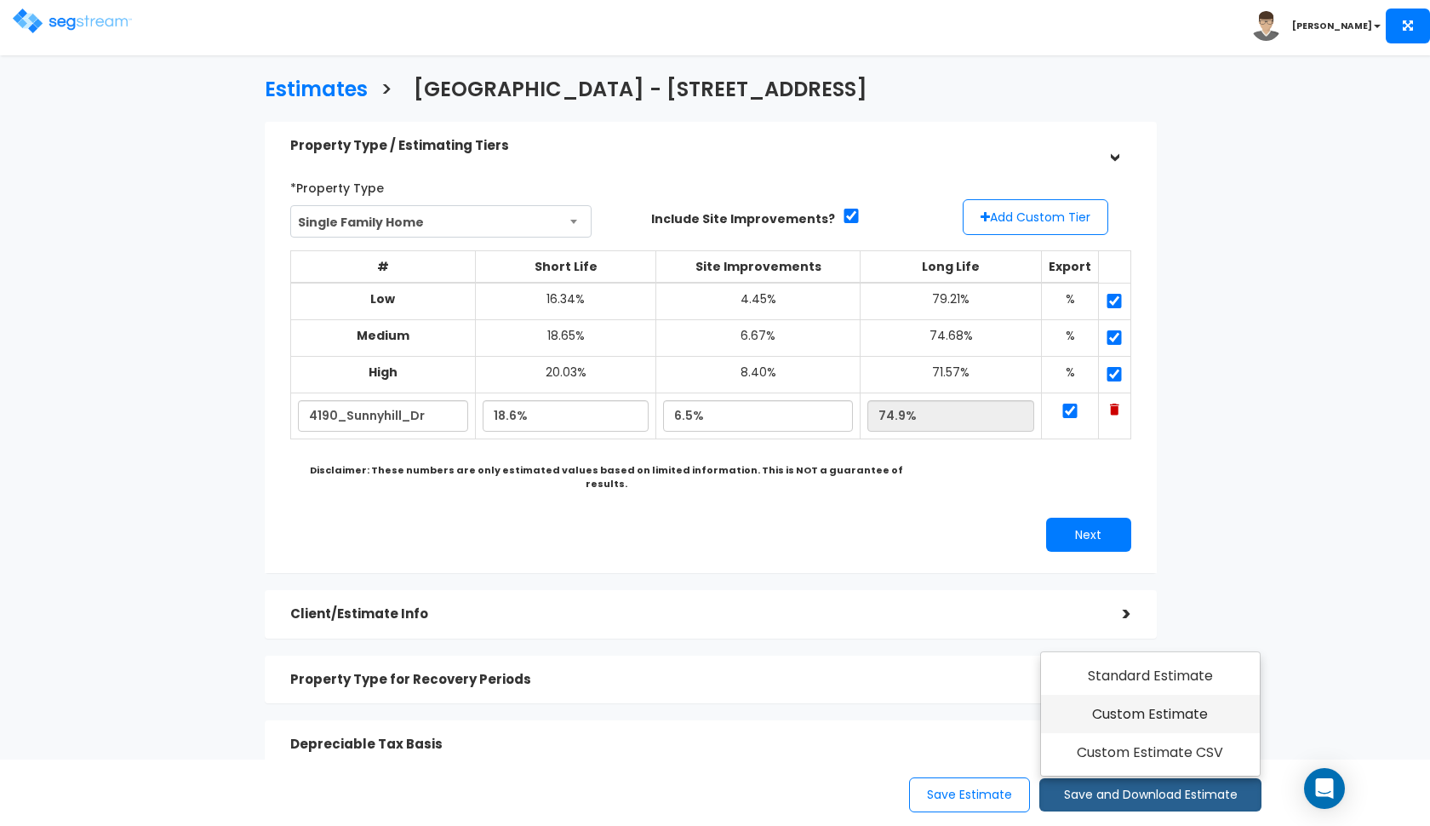
click at [1120, 713] on link "Custom Estimate" at bounding box center [1150, 714] width 219 height 39
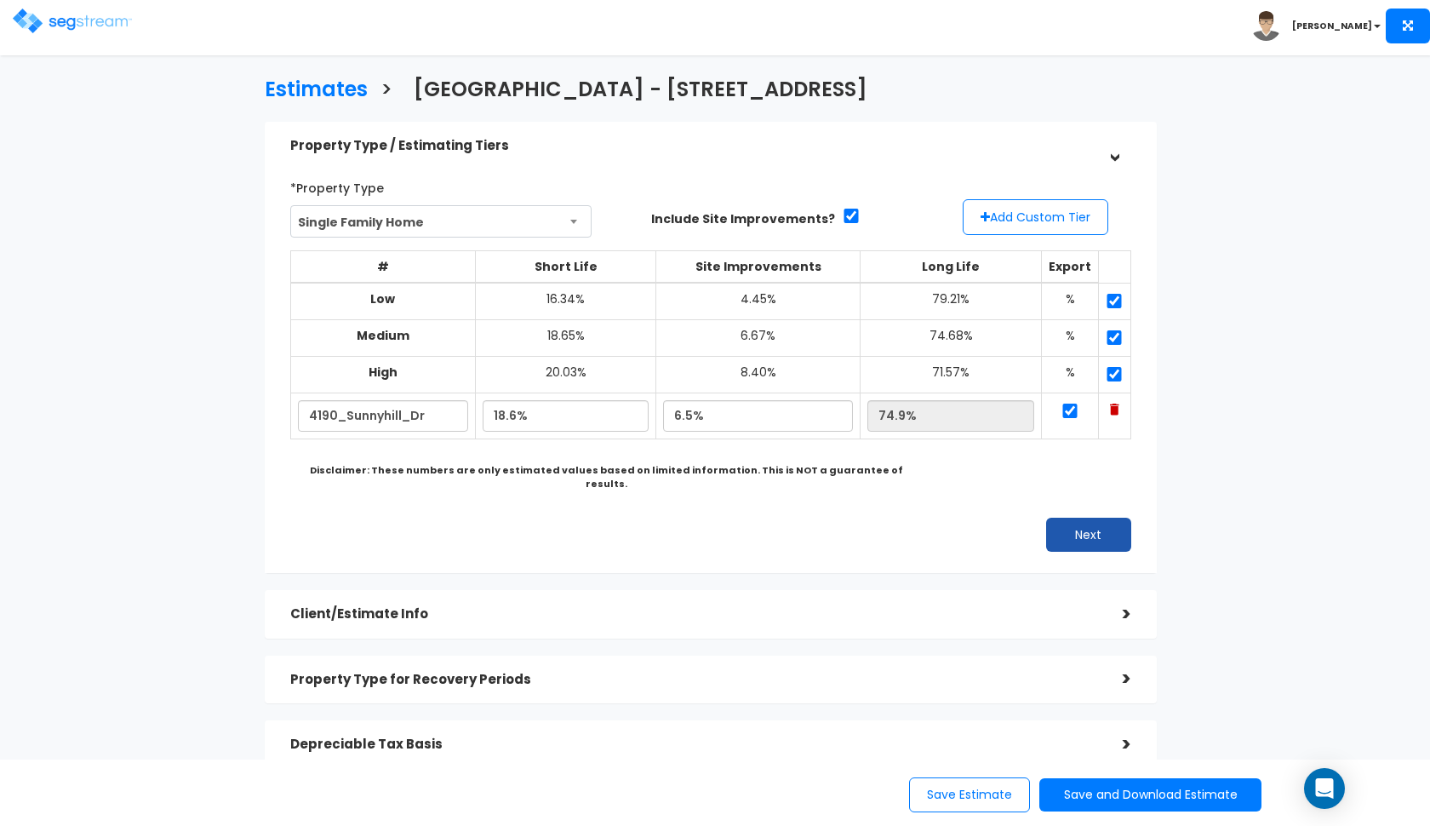
click at [1085, 518] on button "Next" at bounding box center [1088, 535] width 85 height 34
